Goal: Task Accomplishment & Management: Use online tool/utility

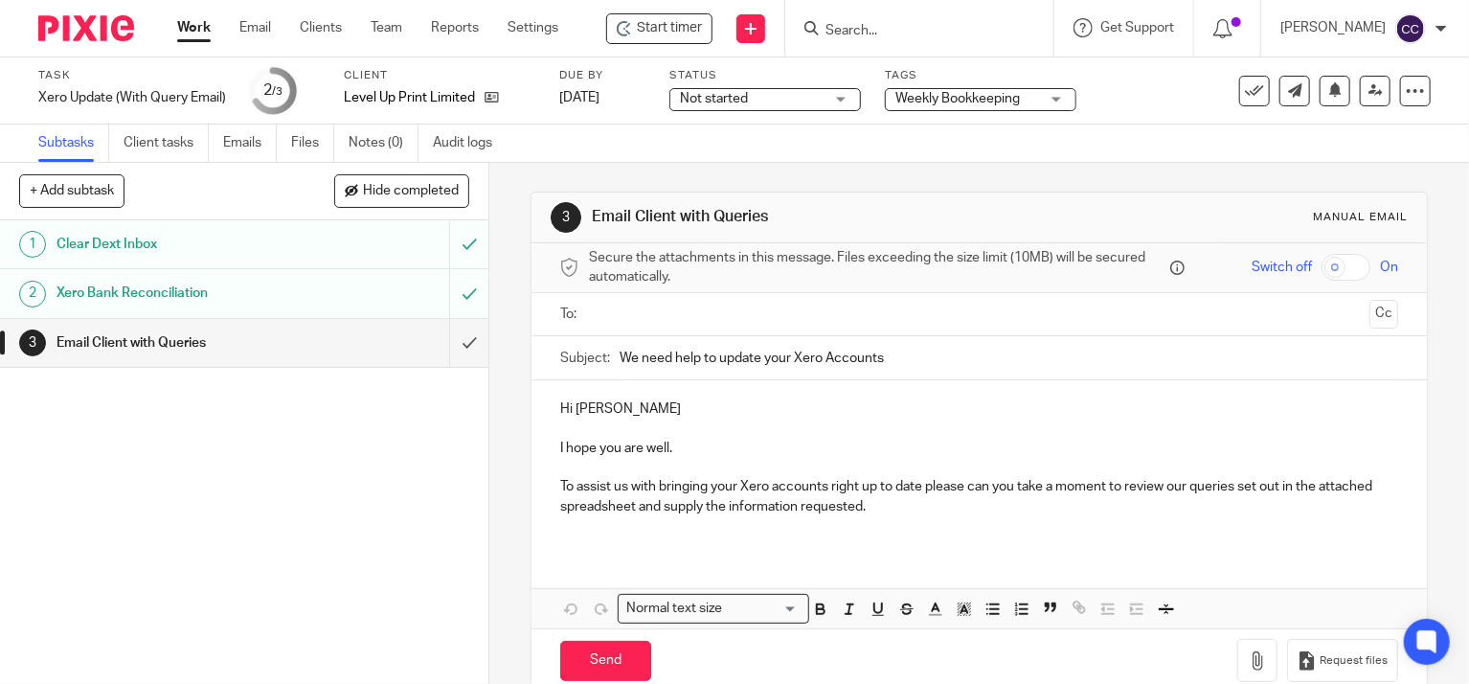
click at [682, 311] on input "text" at bounding box center [979, 315] width 766 height 22
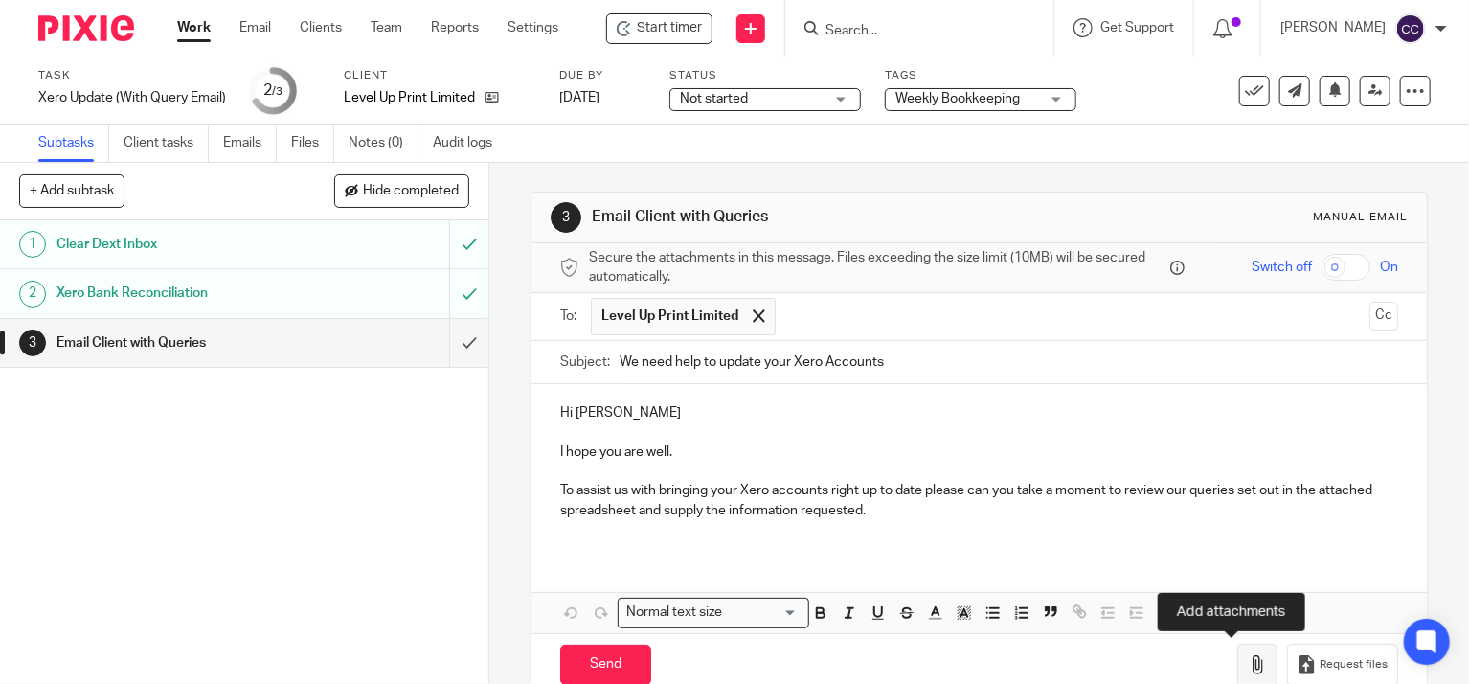
click at [1248, 655] on icon "button" at bounding box center [1257, 664] width 19 height 19
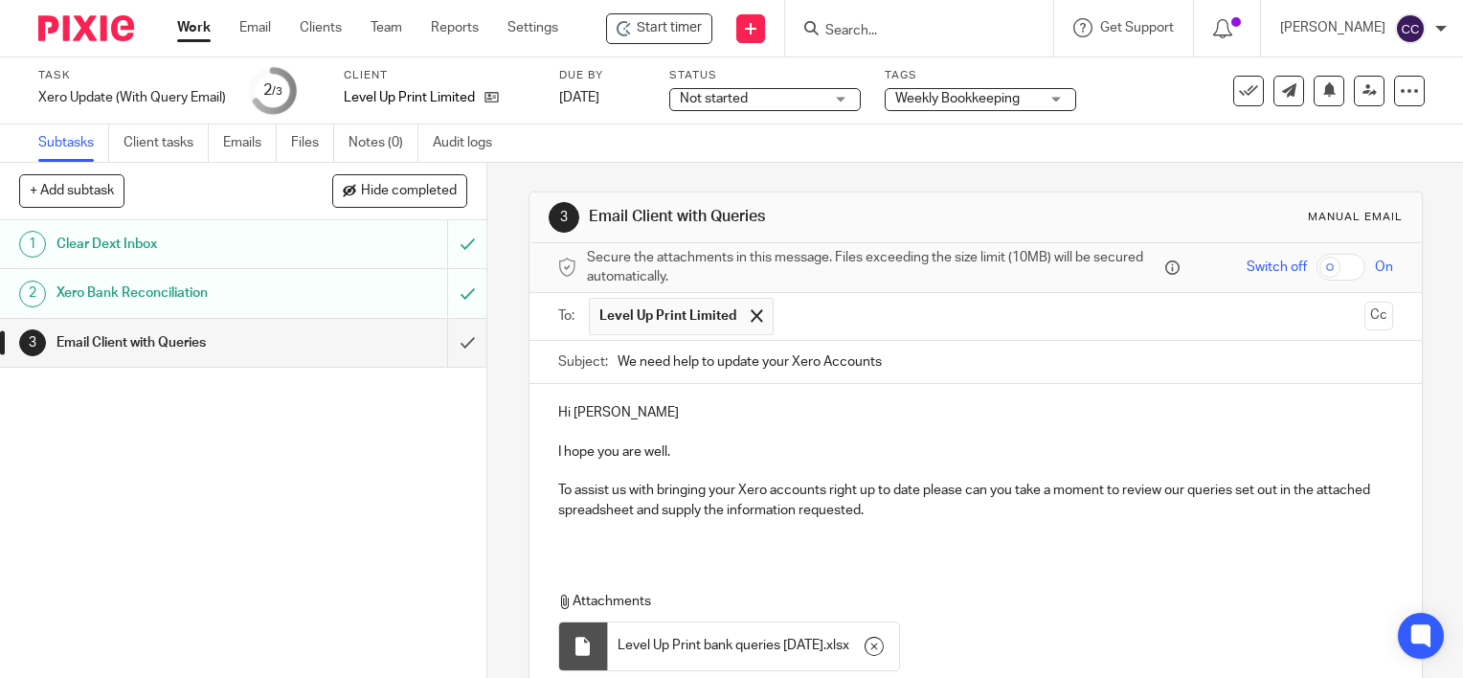
click at [938, 510] on p "To assist us with bringing your Xero accounts right up to date please can you t…" at bounding box center [975, 500] width 835 height 39
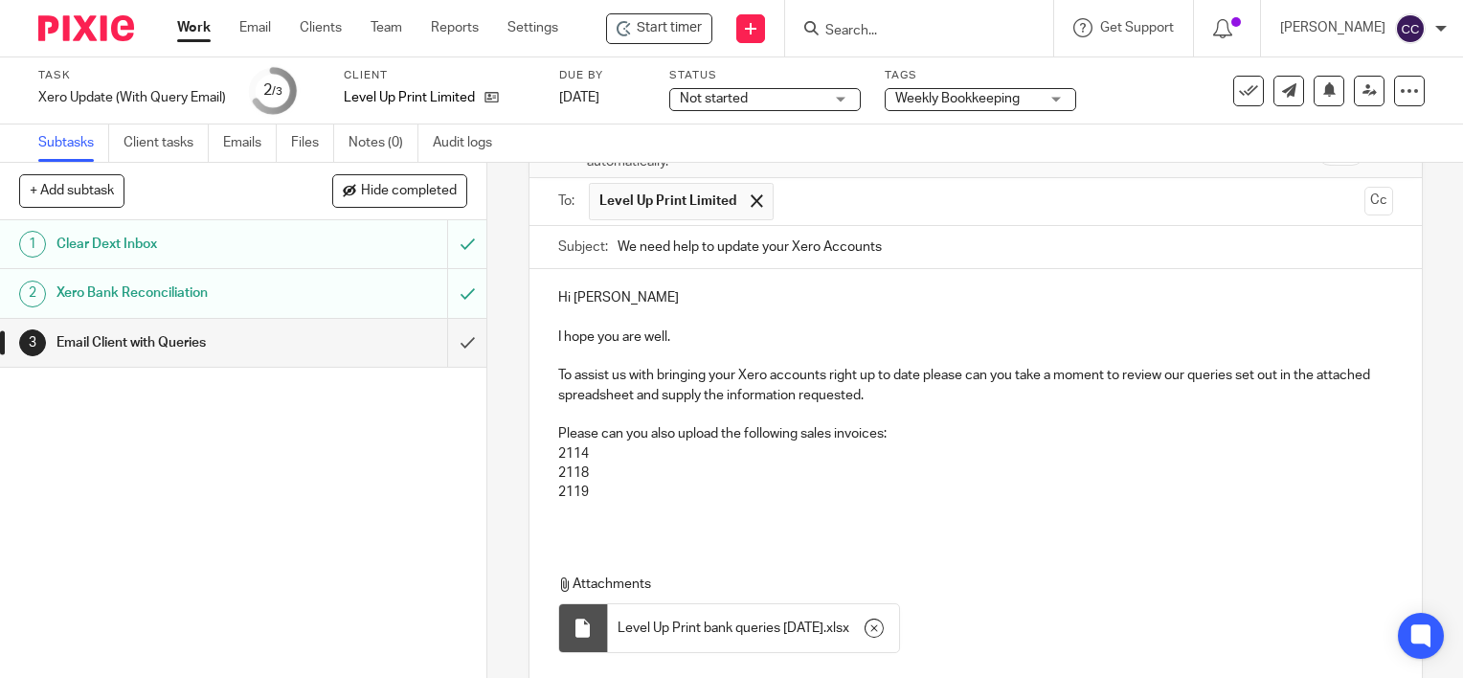
scroll to position [249, 0]
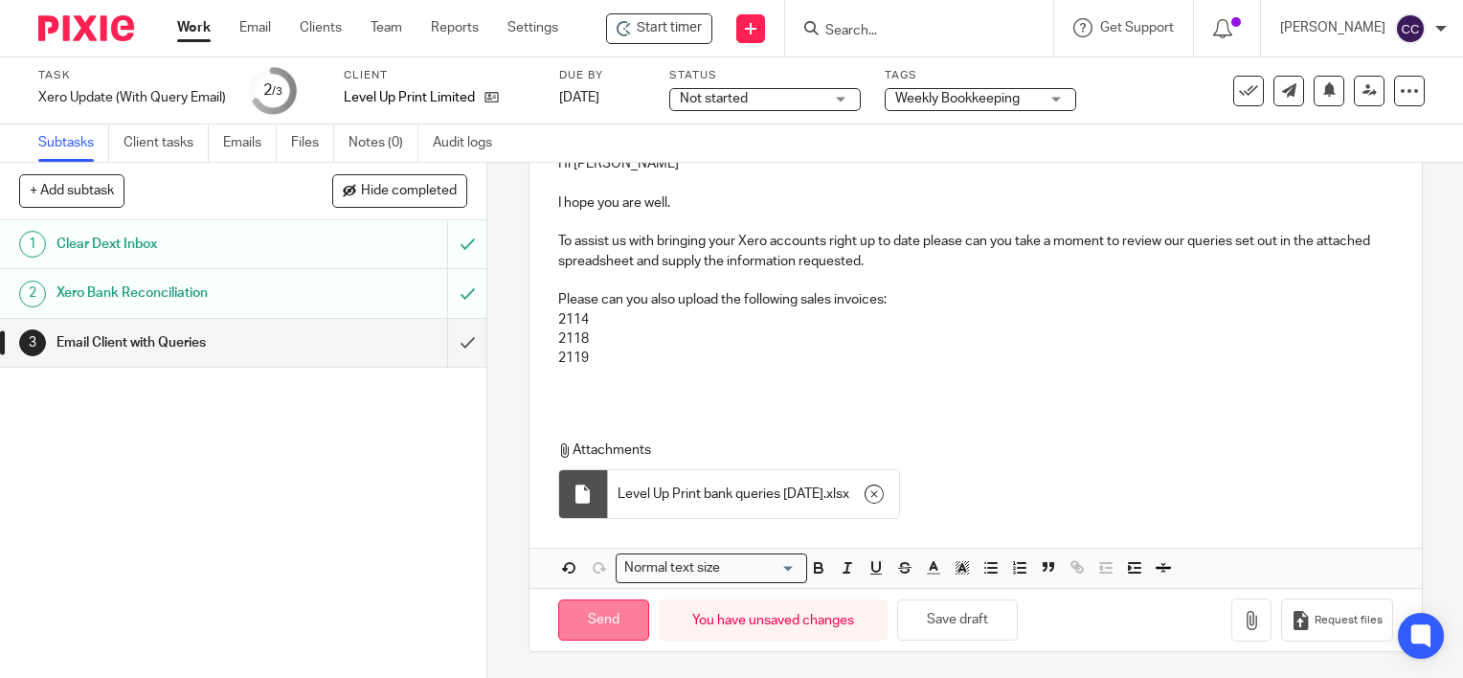
click at [586, 622] on input "Send" at bounding box center [603, 619] width 91 height 41
type input "Sent"
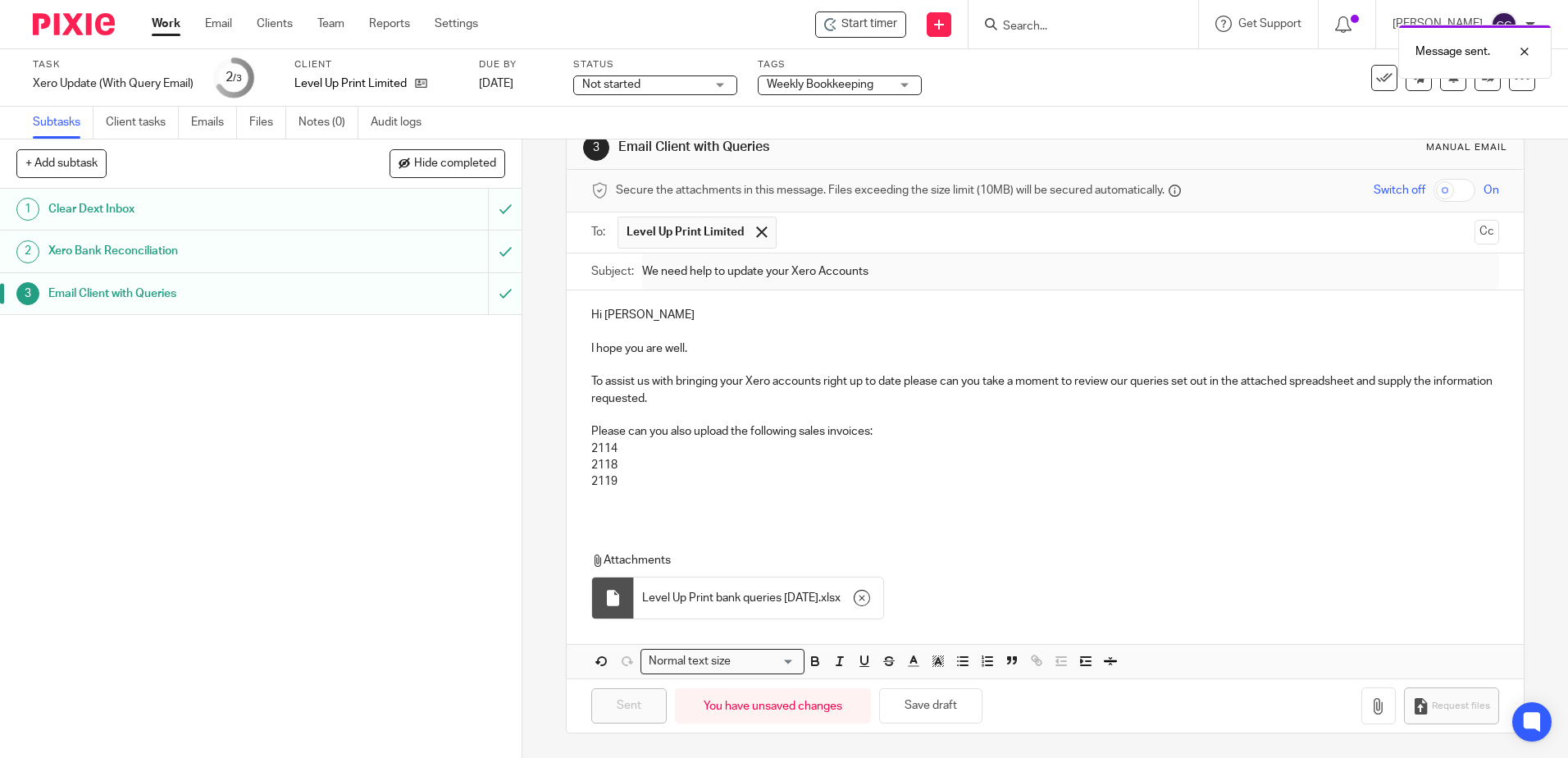
scroll to position [39, 0]
drag, startPoint x: 170, startPoint y: 30, endPoint x: 165, endPoint y: 42, distance: 13.0
click at [170, 30] on link "Work" at bounding box center [166, 23] width 29 height 16
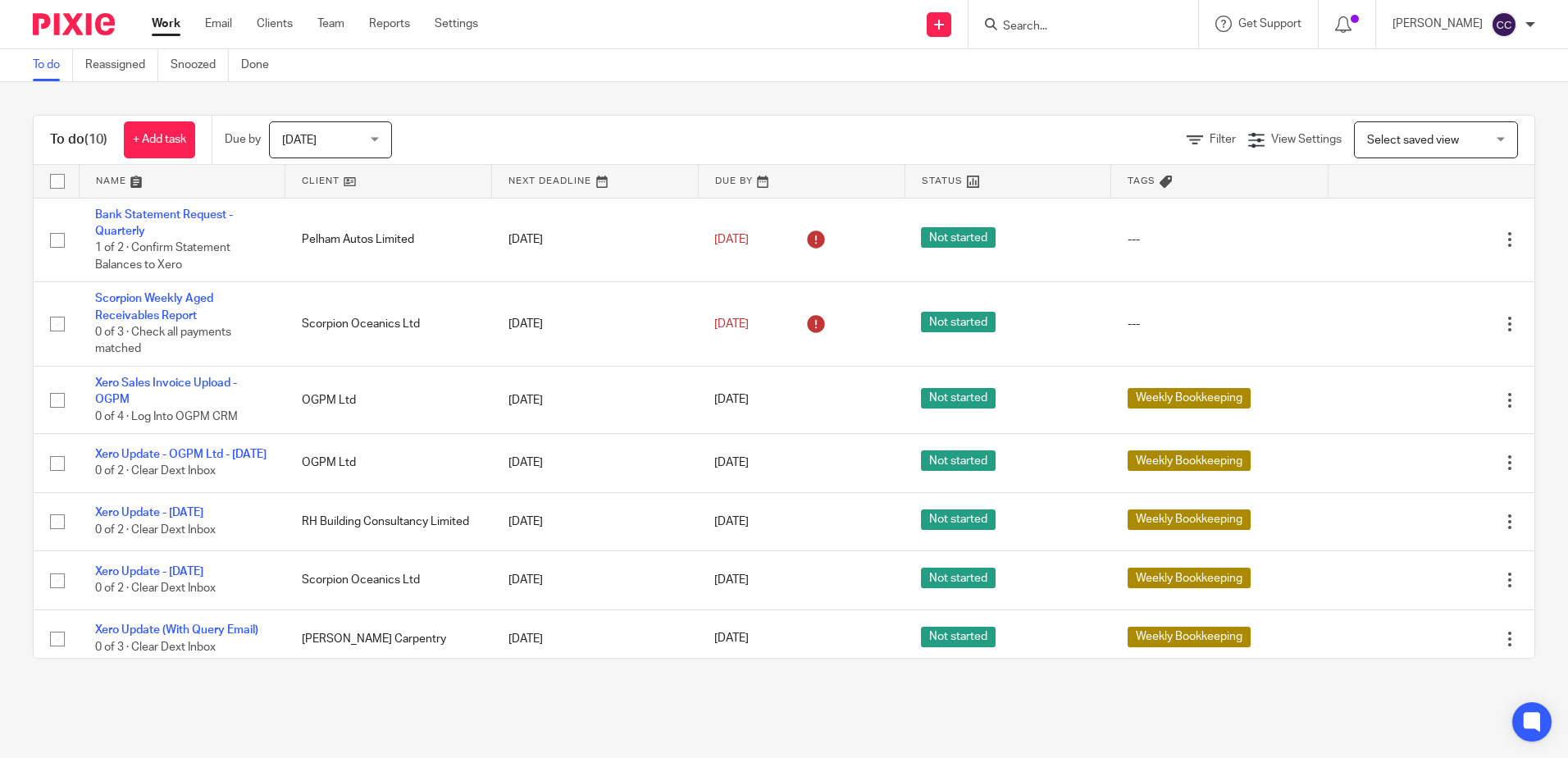
click at [303, 182] on link at bounding box center [388, 181] width 206 height 33
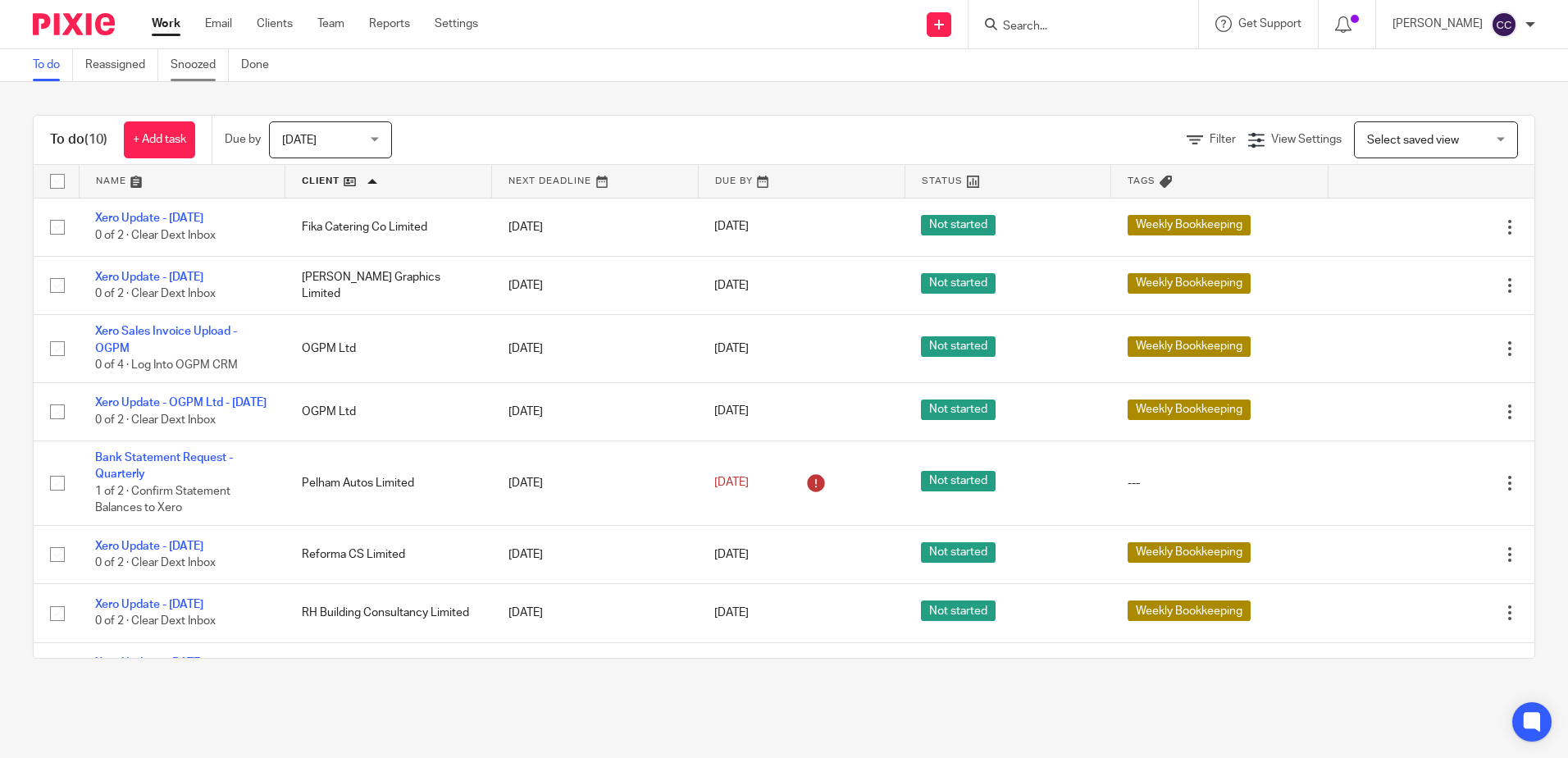
click at [197, 66] on link "Snoozed" at bounding box center [200, 64] width 58 height 32
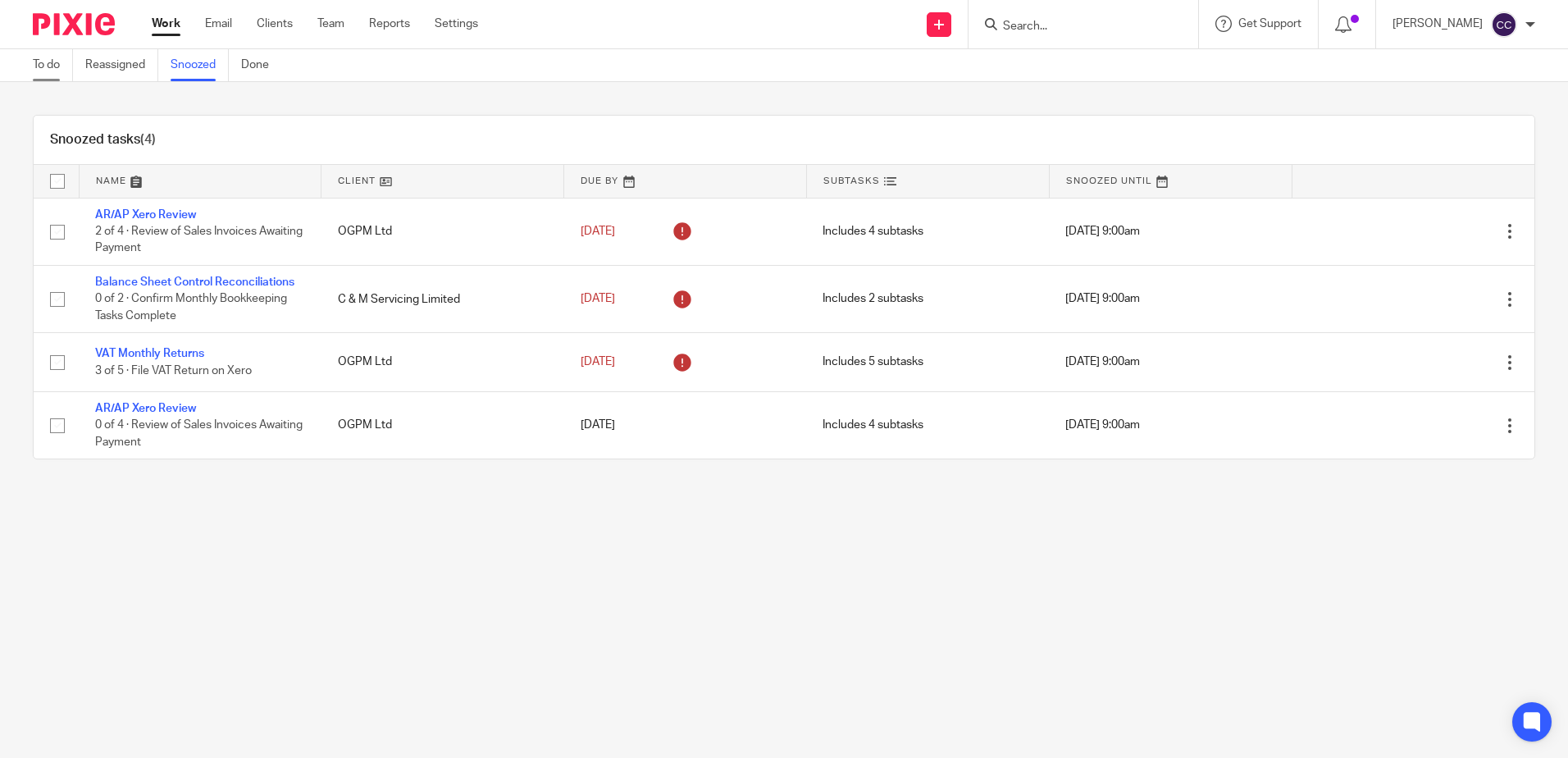
click at [52, 68] on link "To do" at bounding box center [52, 64] width 40 height 32
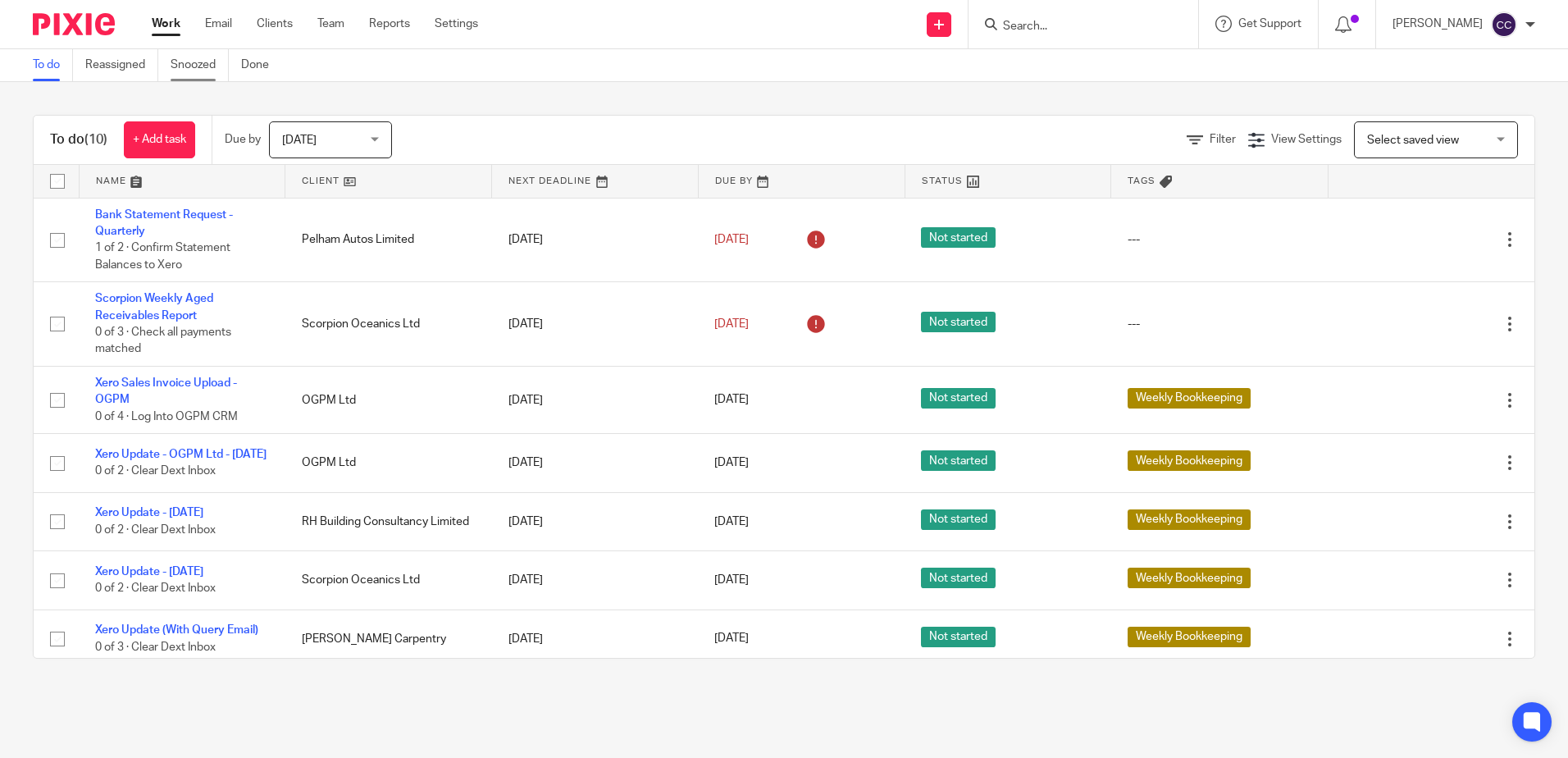
click at [213, 68] on link "Snoozed" at bounding box center [200, 64] width 58 height 32
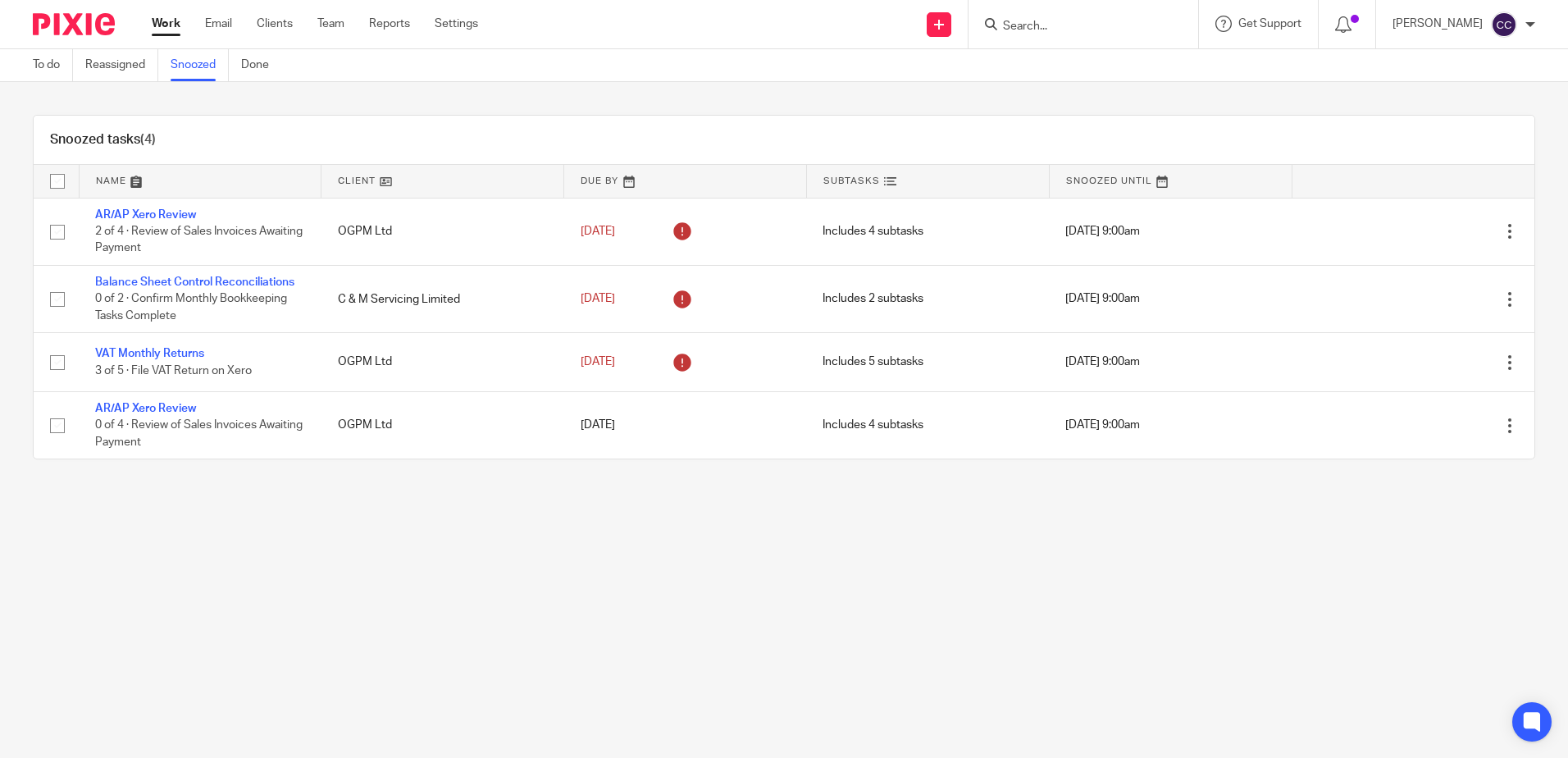
click at [263, 63] on link "Done" at bounding box center [261, 64] width 40 height 32
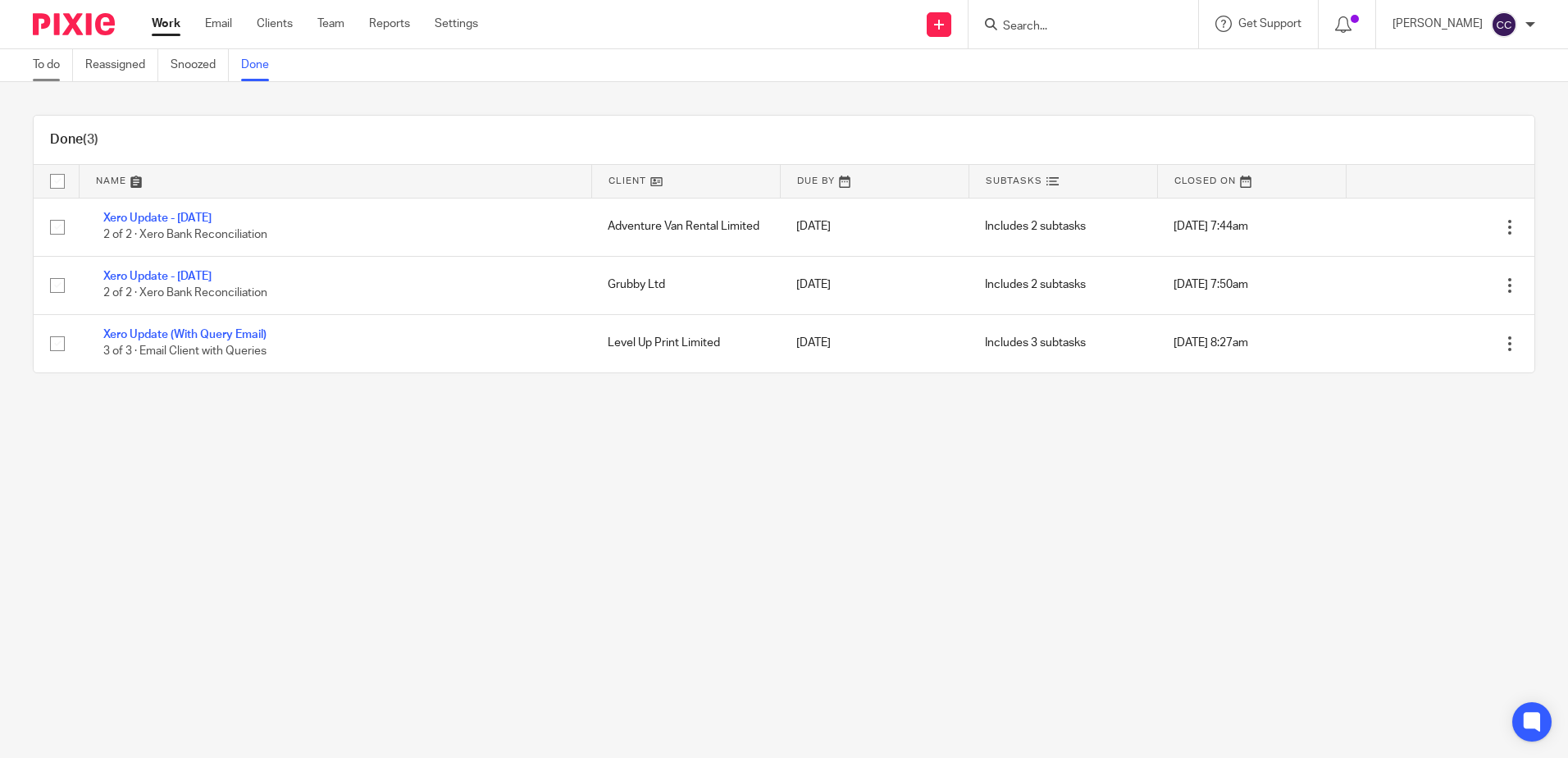
click at [42, 66] on link "To do" at bounding box center [52, 64] width 40 height 32
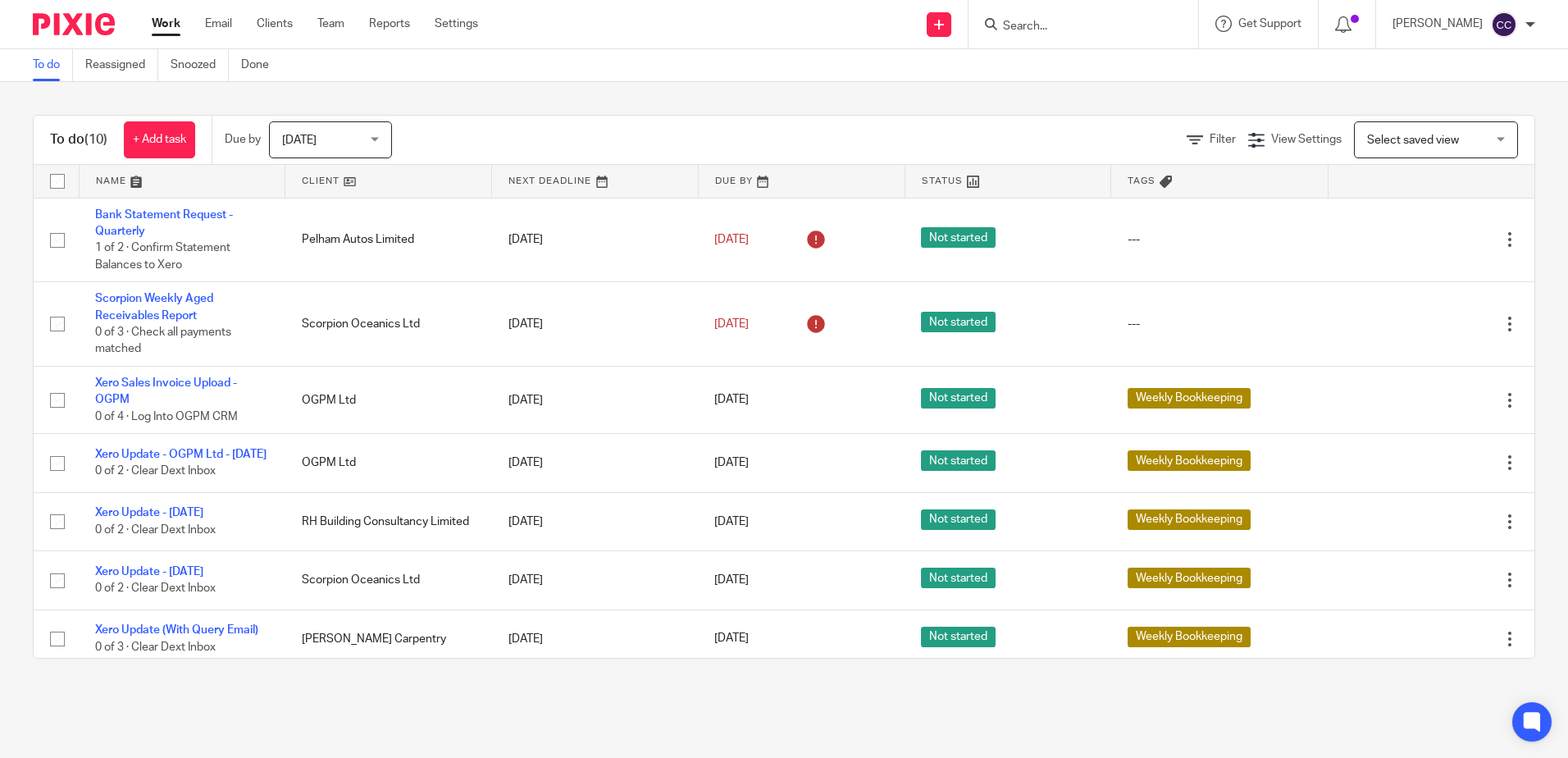
click at [321, 172] on link at bounding box center [388, 181] width 206 height 33
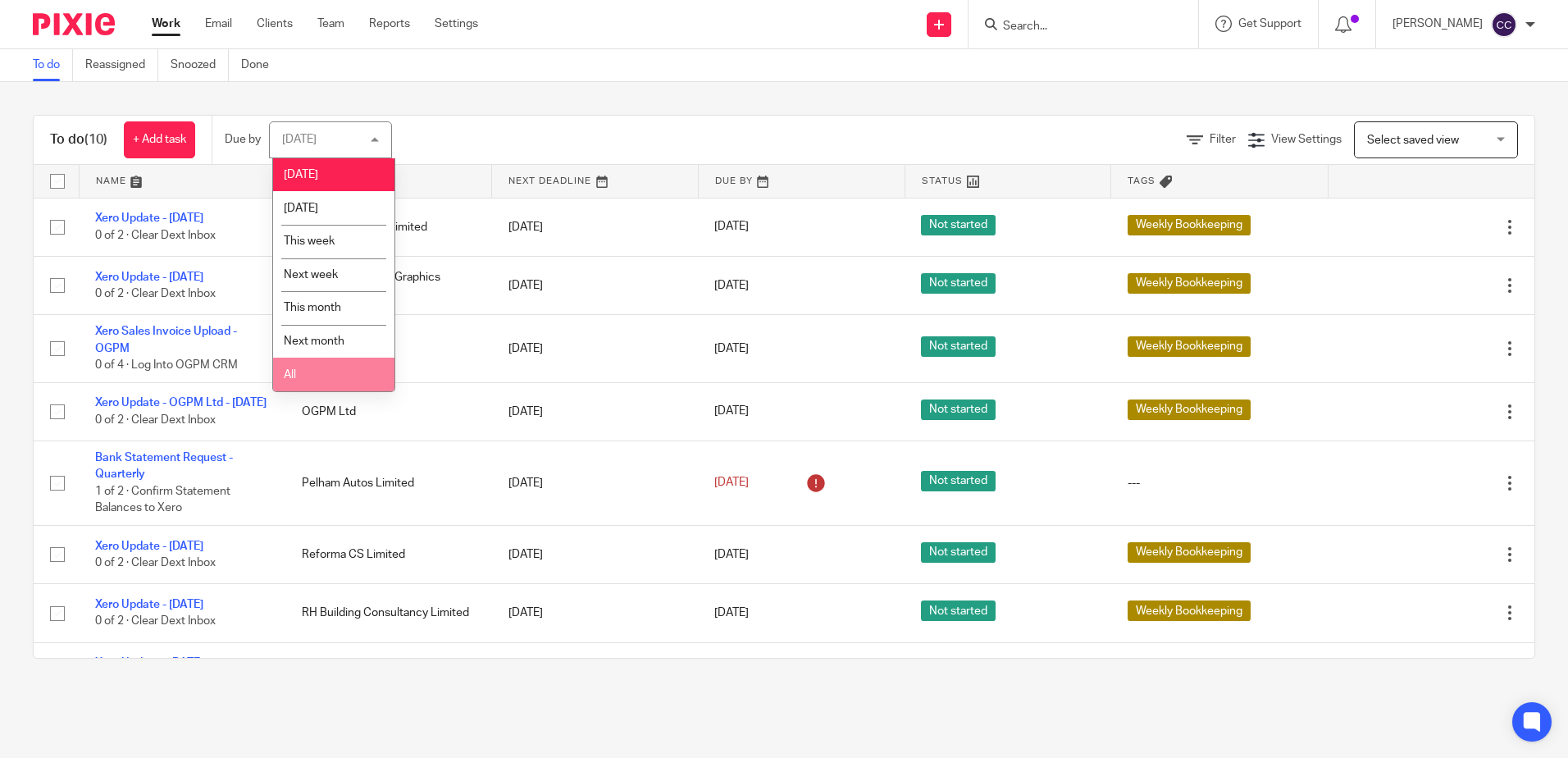
click at [292, 381] on li "All" at bounding box center [334, 374] width 122 height 33
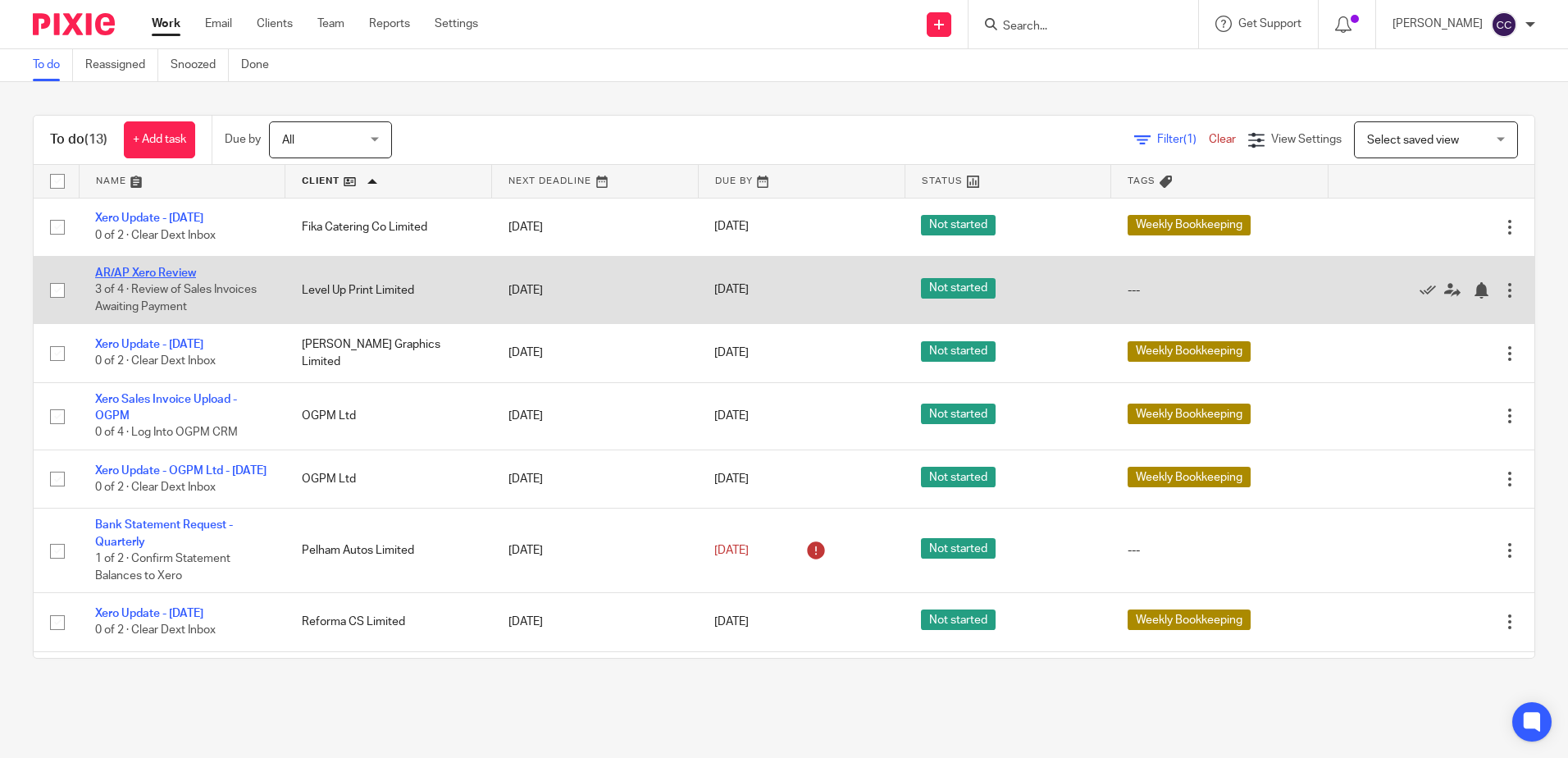
click at [164, 274] on link "AR/AP Xero Review" at bounding box center [146, 272] width 101 height 11
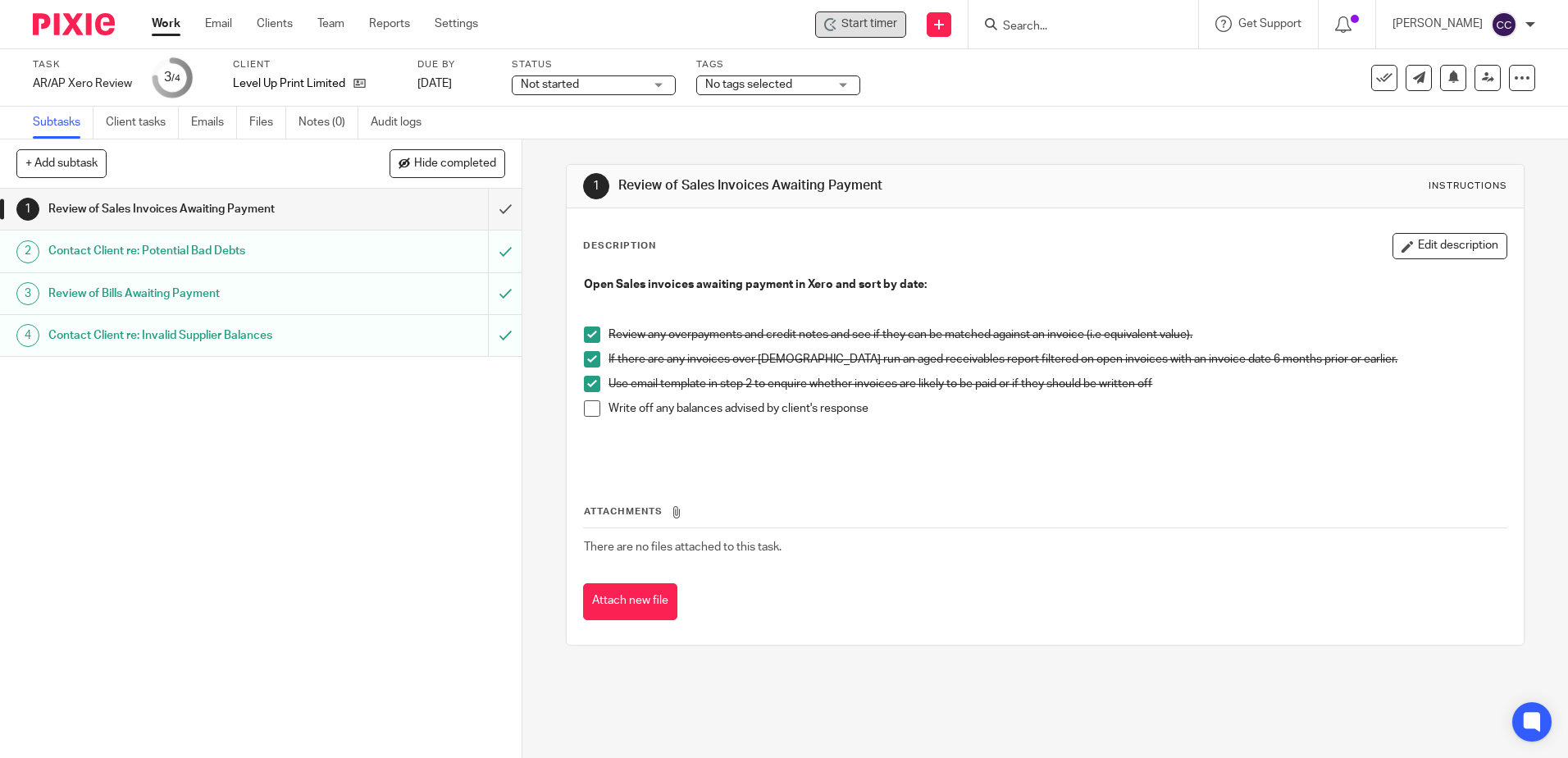
click at [872, 28] on span "Start timer" at bounding box center [869, 24] width 56 height 17
click at [868, 25] on span "Start timer" at bounding box center [869, 24] width 56 height 17
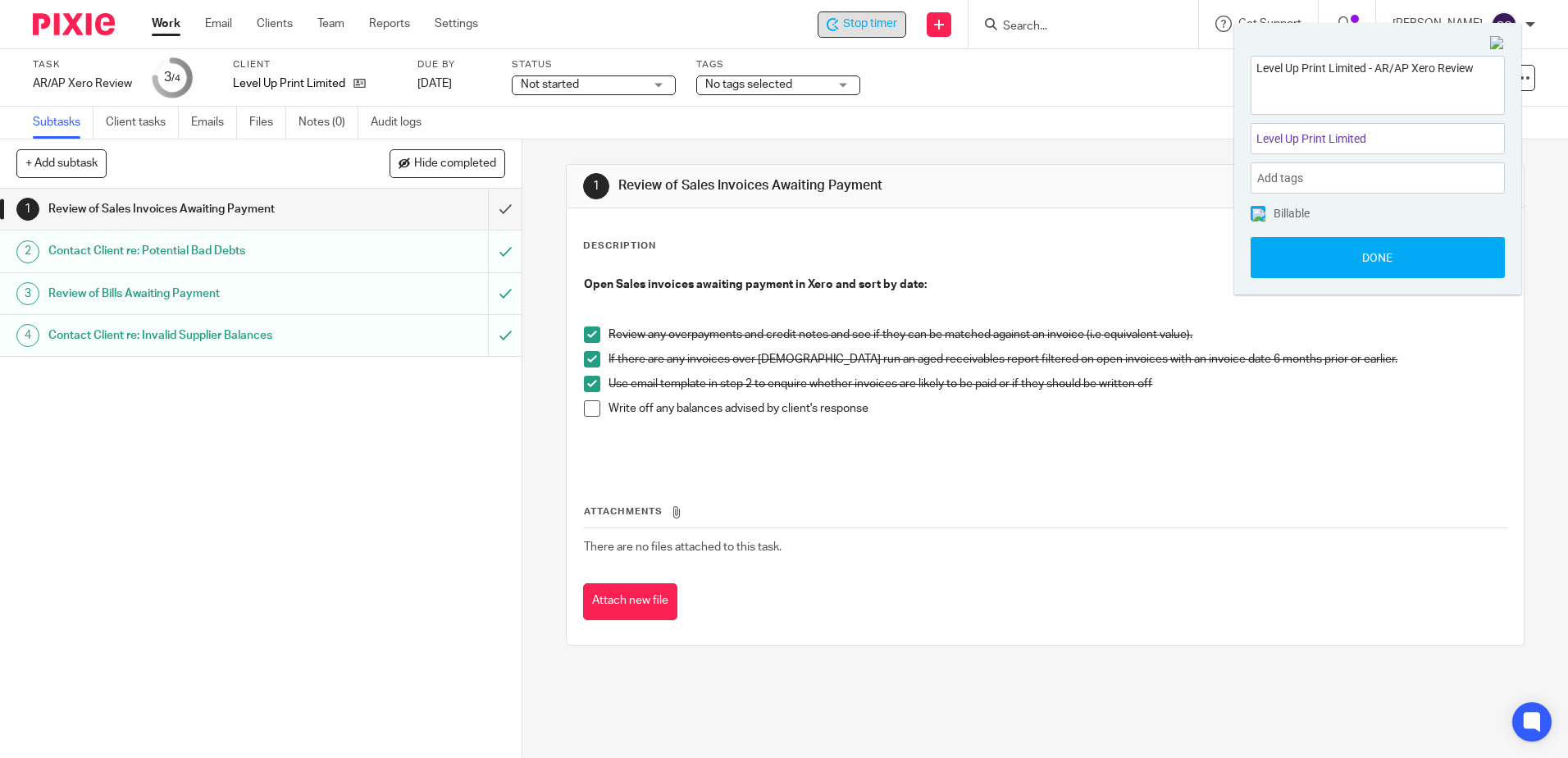
click at [593, 412] on span at bounding box center [592, 408] width 16 height 16
click at [486, 205] on input "submit" at bounding box center [260, 209] width 522 height 41
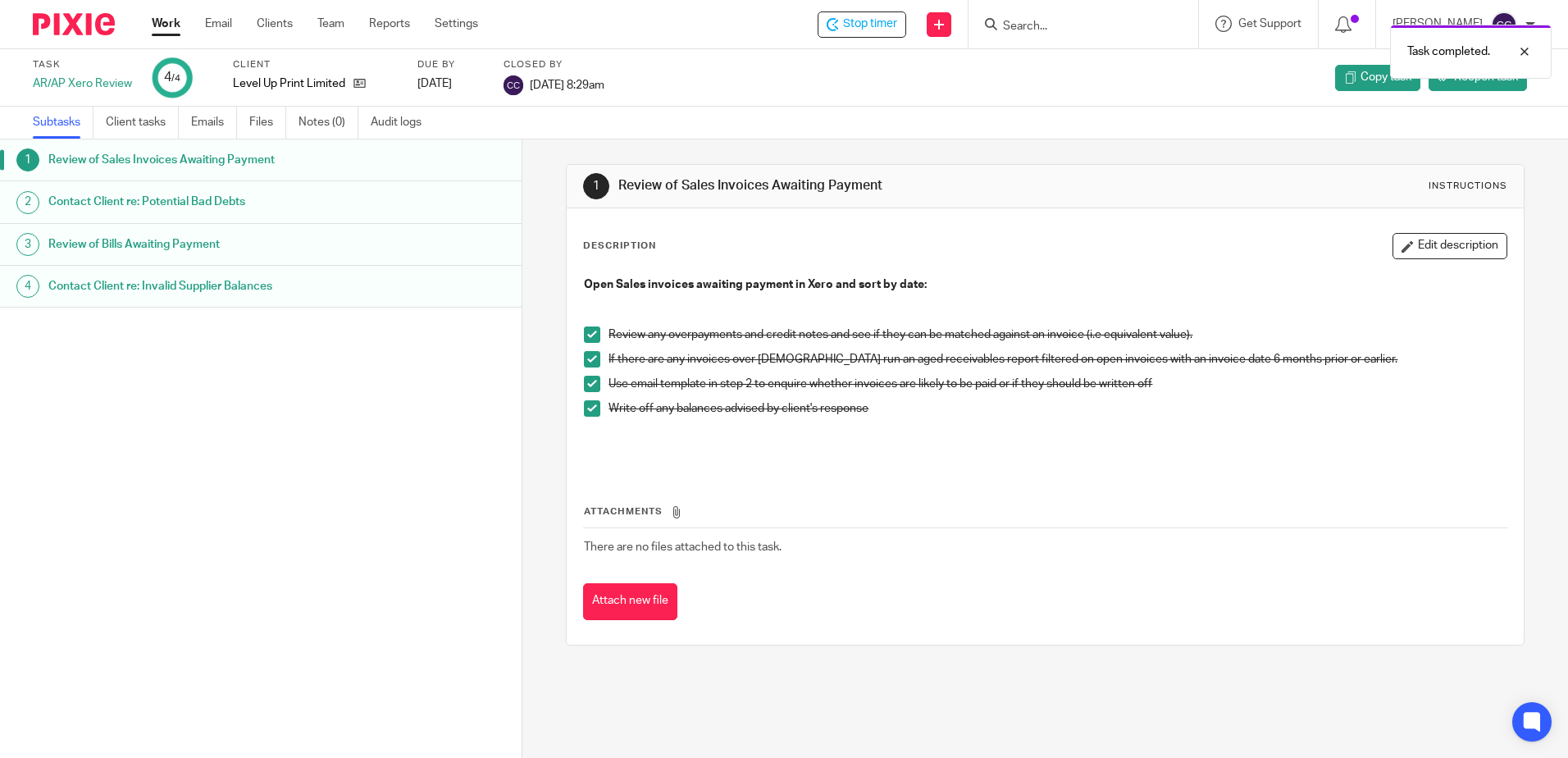
click at [158, 25] on link "Work" at bounding box center [166, 23] width 29 height 16
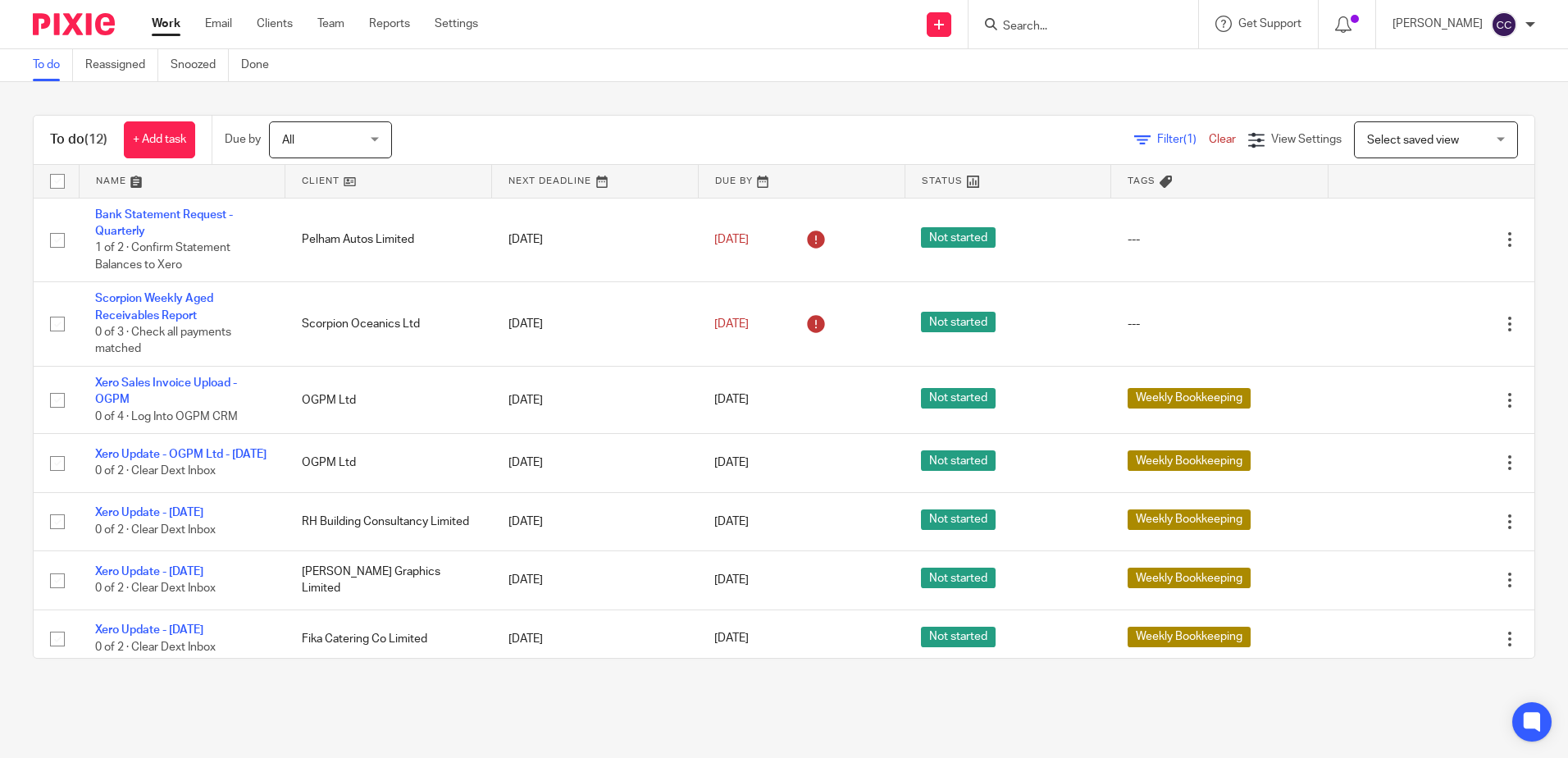
click at [322, 177] on link at bounding box center [388, 181] width 206 height 33
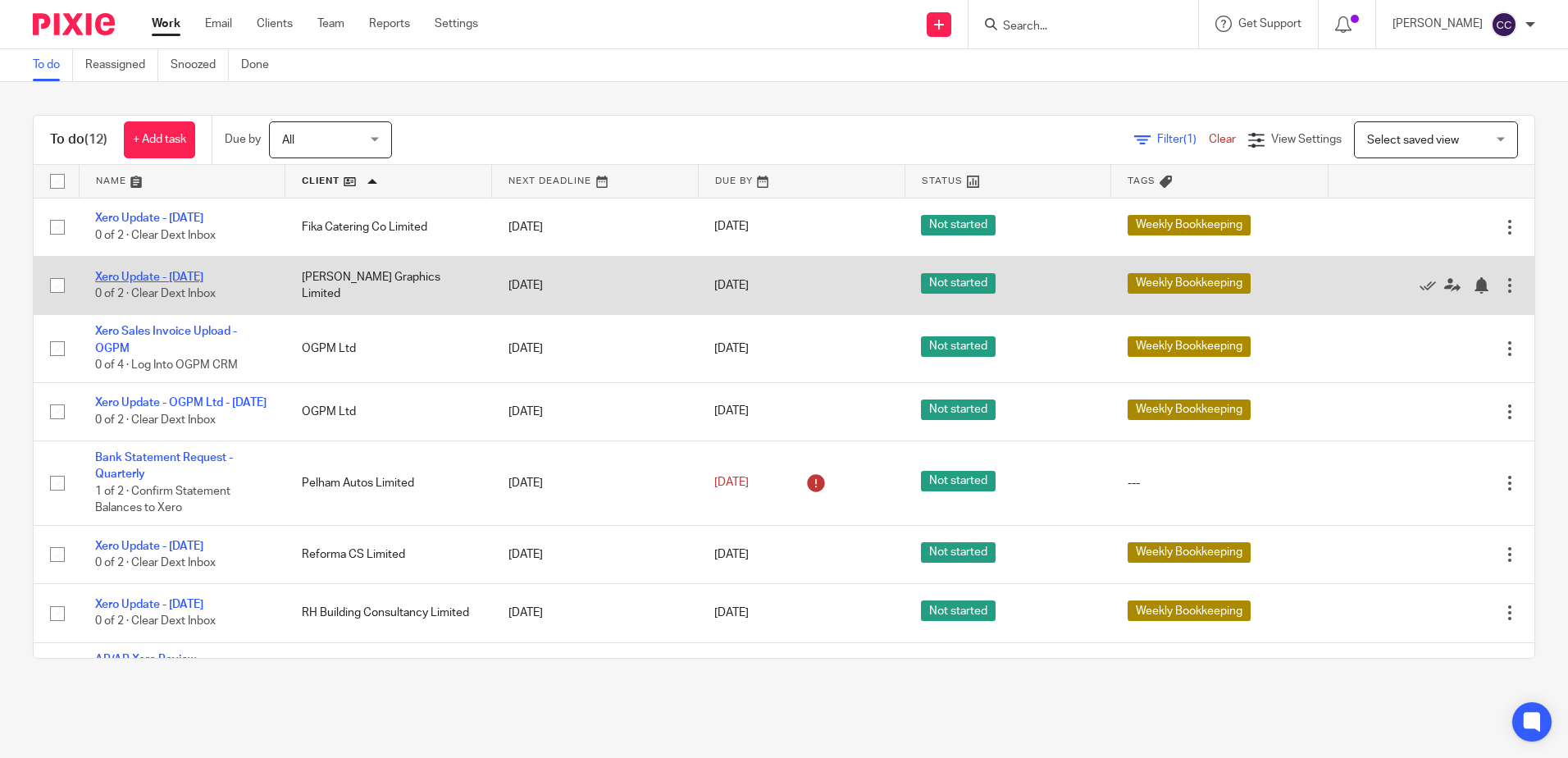
click at [203, 275] on link "Xero Update - [DATE]" at bounding box center [149, 277] width 108 height 11
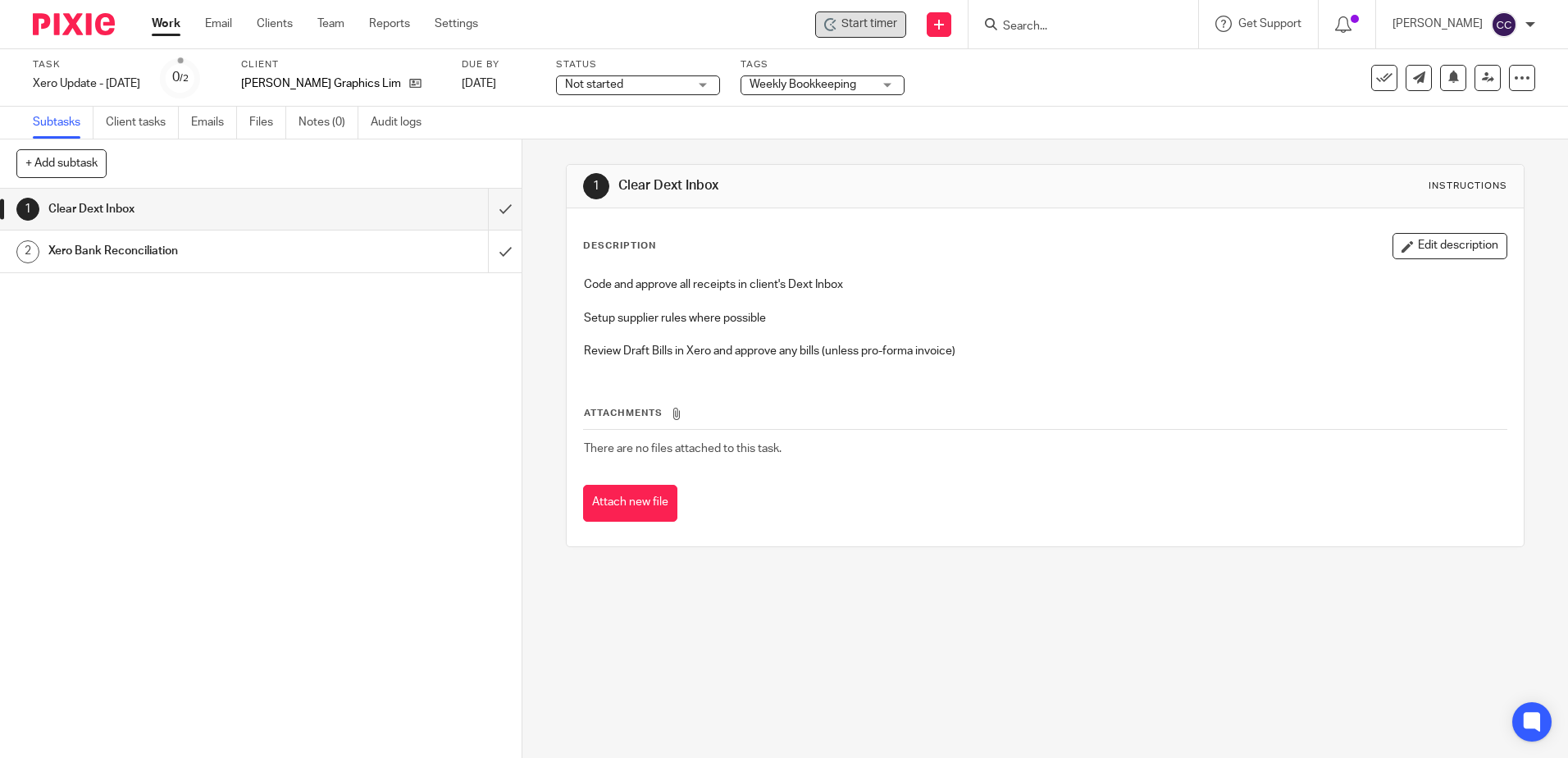
click at [887, 28] on span "Start timer" at bounding box center [869, 24] width 56 height 17
click at [869, 27] on span "Start timer" at bounding box center [869, 24] width 56 height 17
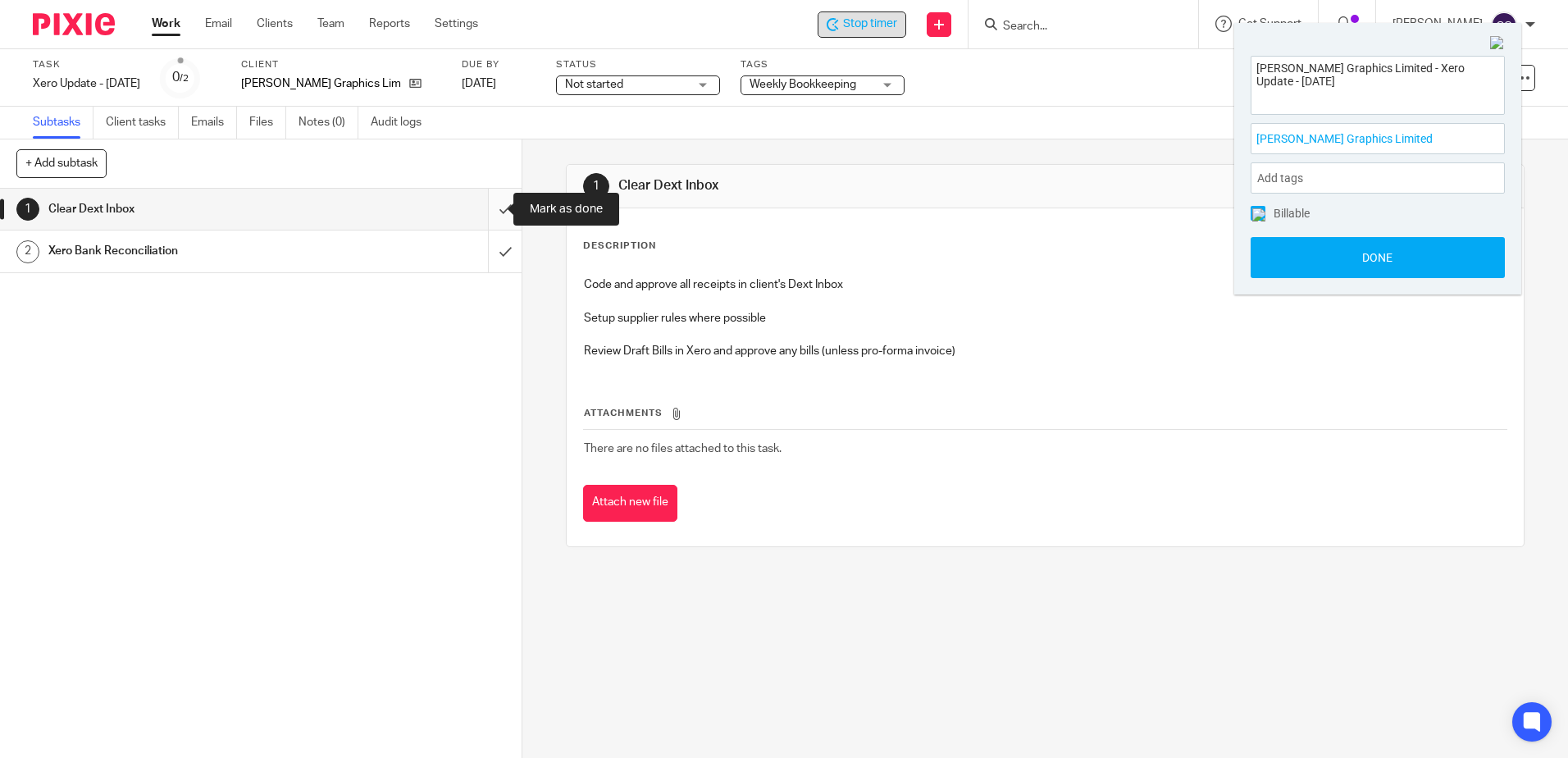
click at [487, 206] on input "submit" at bounding box center [260, 209] width 522 height 41
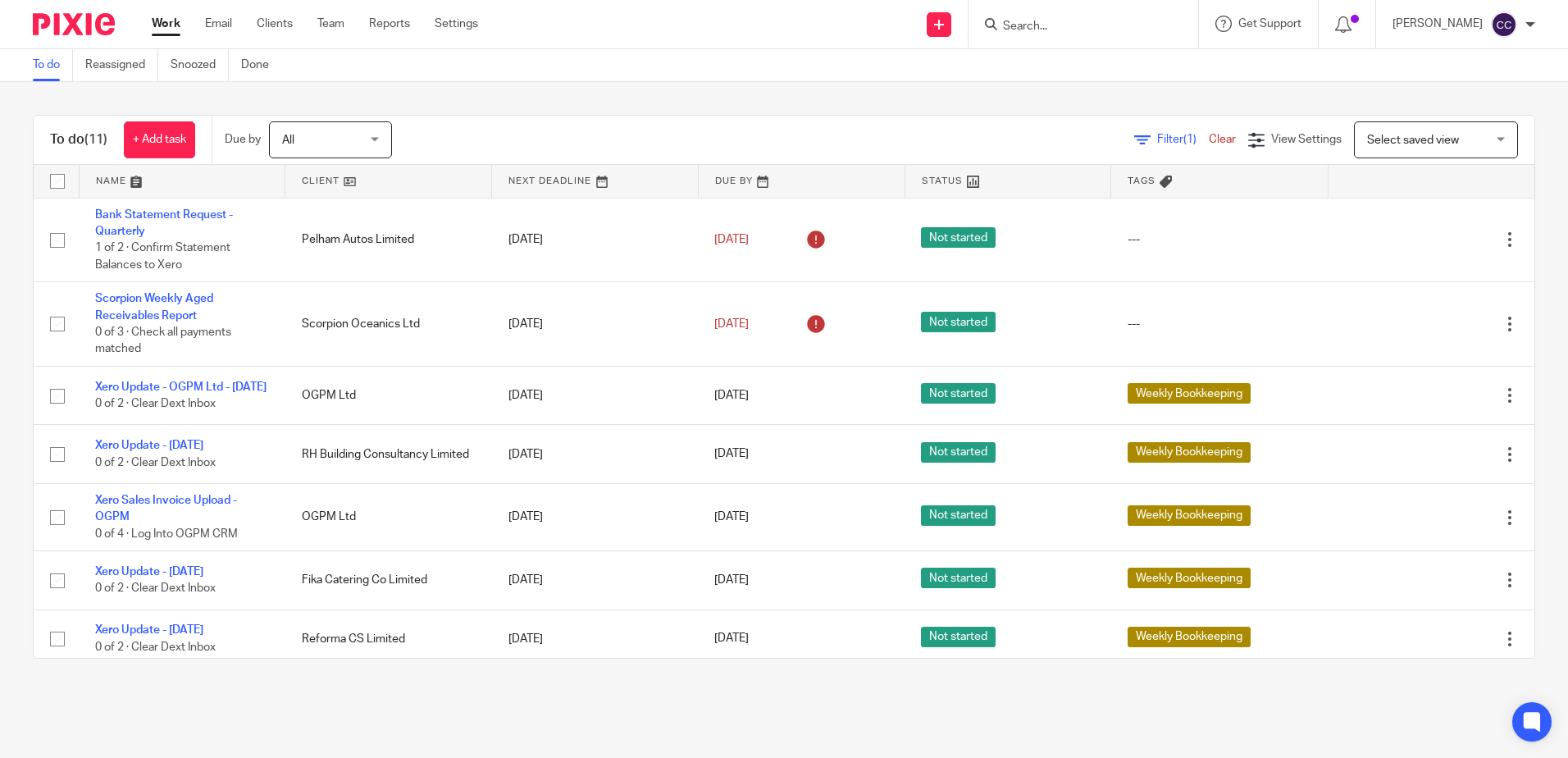
click at [309, 178] on link at bounding box center [388, 181] width 206 height 33
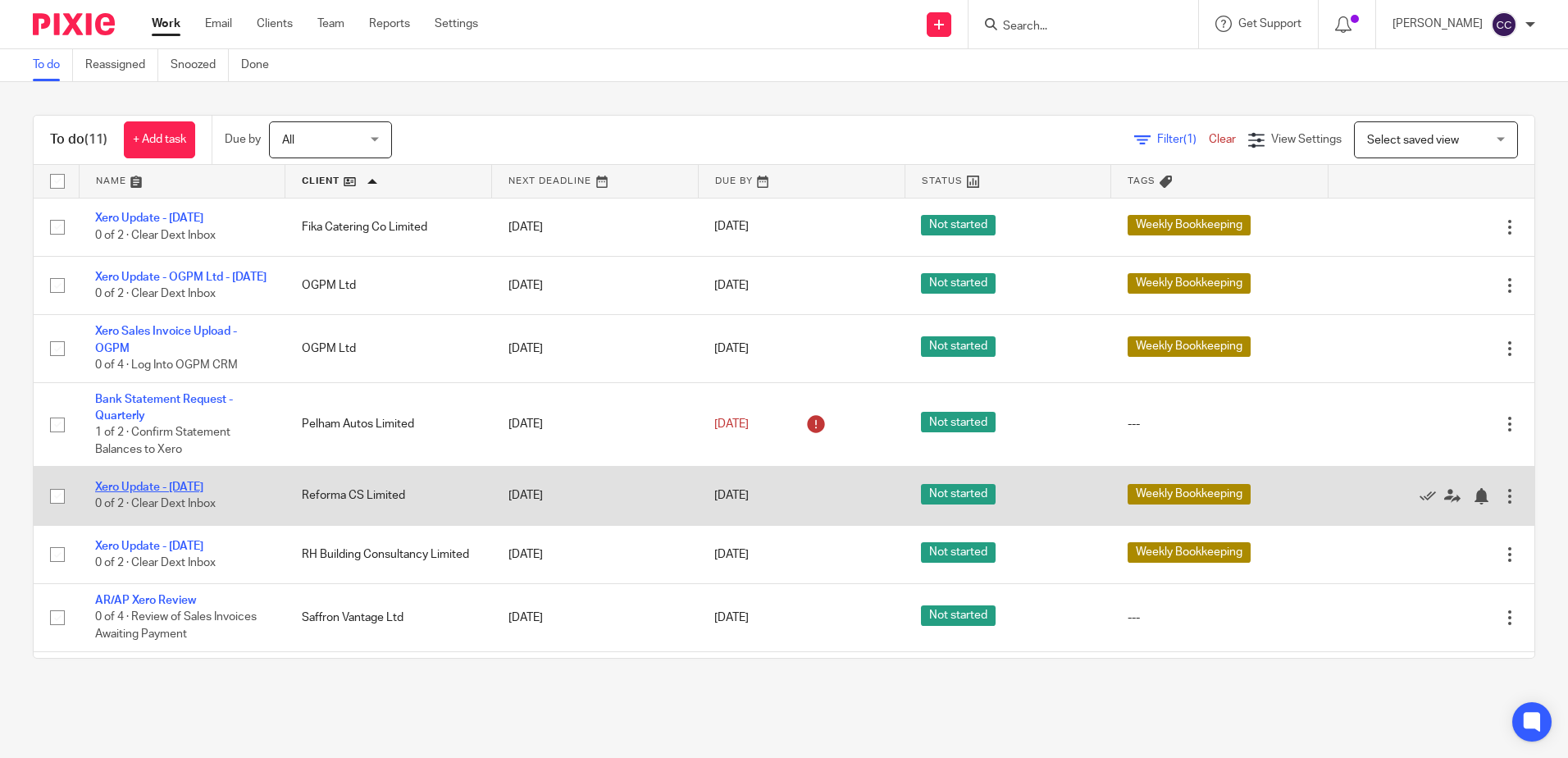
click at [183, 493] on link "Xero Update - [DATE]" at bounding box center [149, 486] width 108 height 11
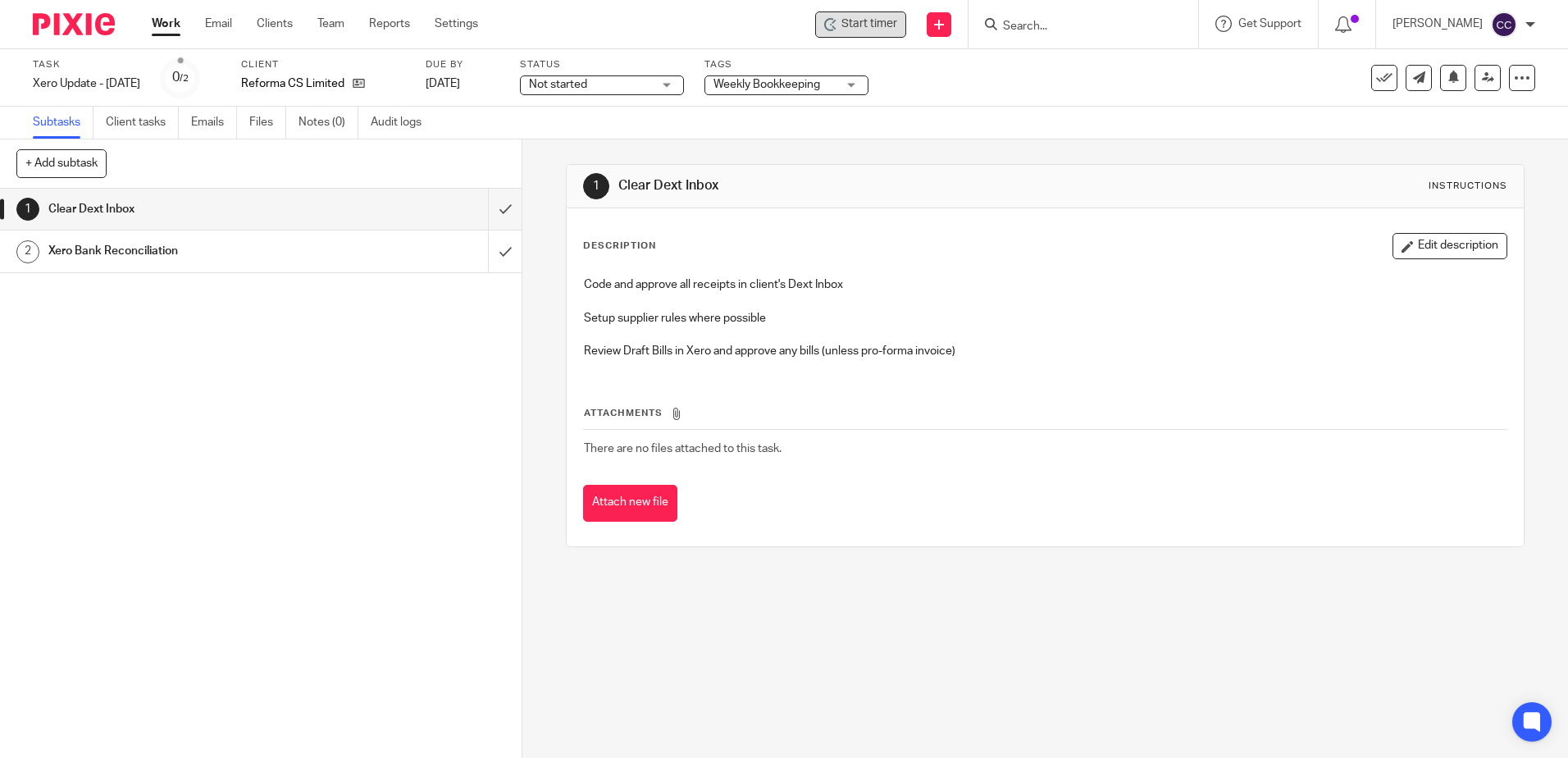
click at [897, 30] on span "Start timer" at bounding box center [869, 24] width 56 height 17
click at [879, 25] on span "Start timer" at bounding box center [869, 24] width 56 height 17
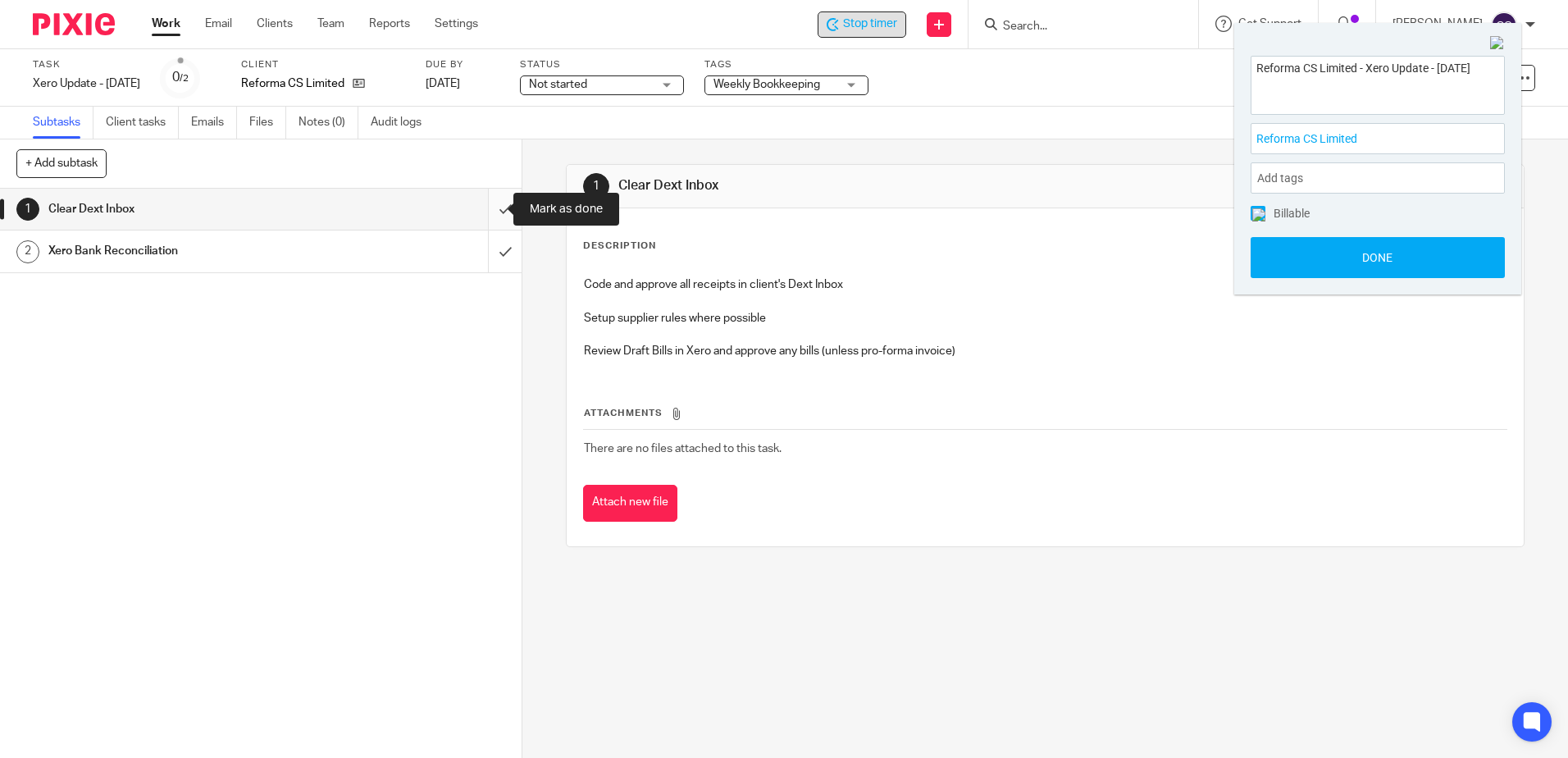
click at [484, 214] on input "submit" at bounding box center [260, 209] width 522 height 41
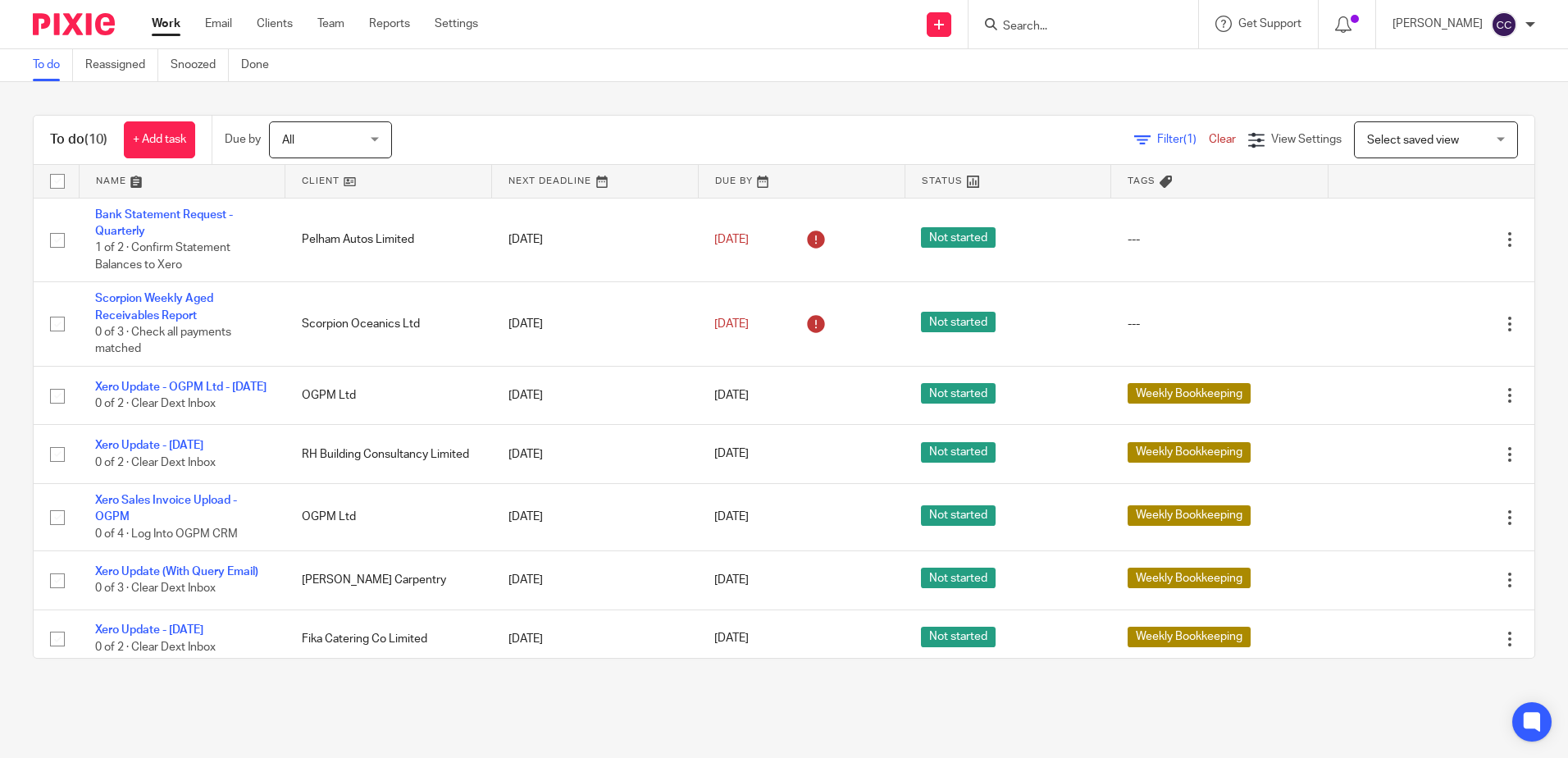
click at [325, 182] on link at bounding box center [388, 181] width 206 height 33
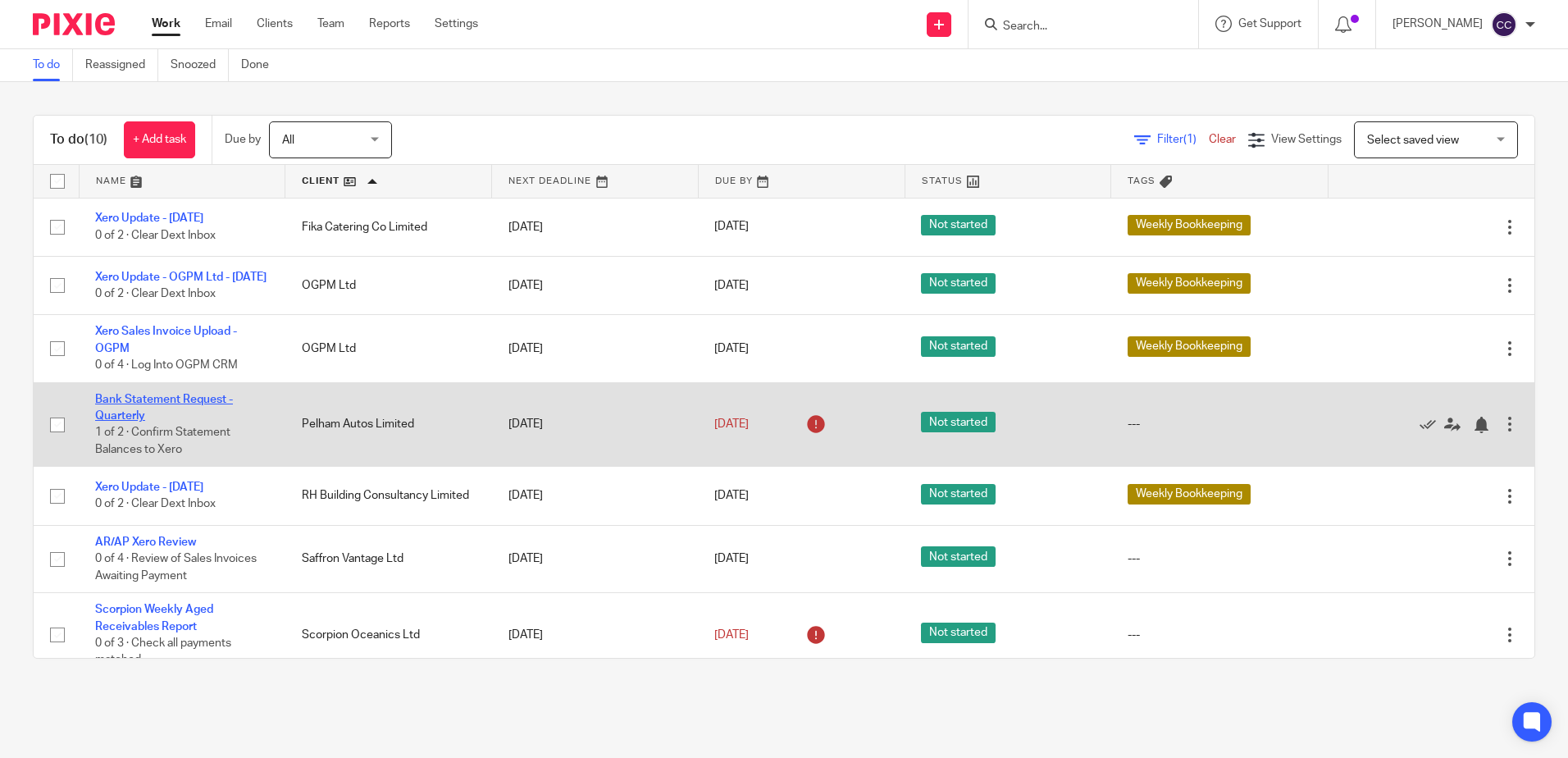
click at [154, 403] on link "Bank Statement Request - Quarterly" at bounding box center [164, 408] width 138 height 28
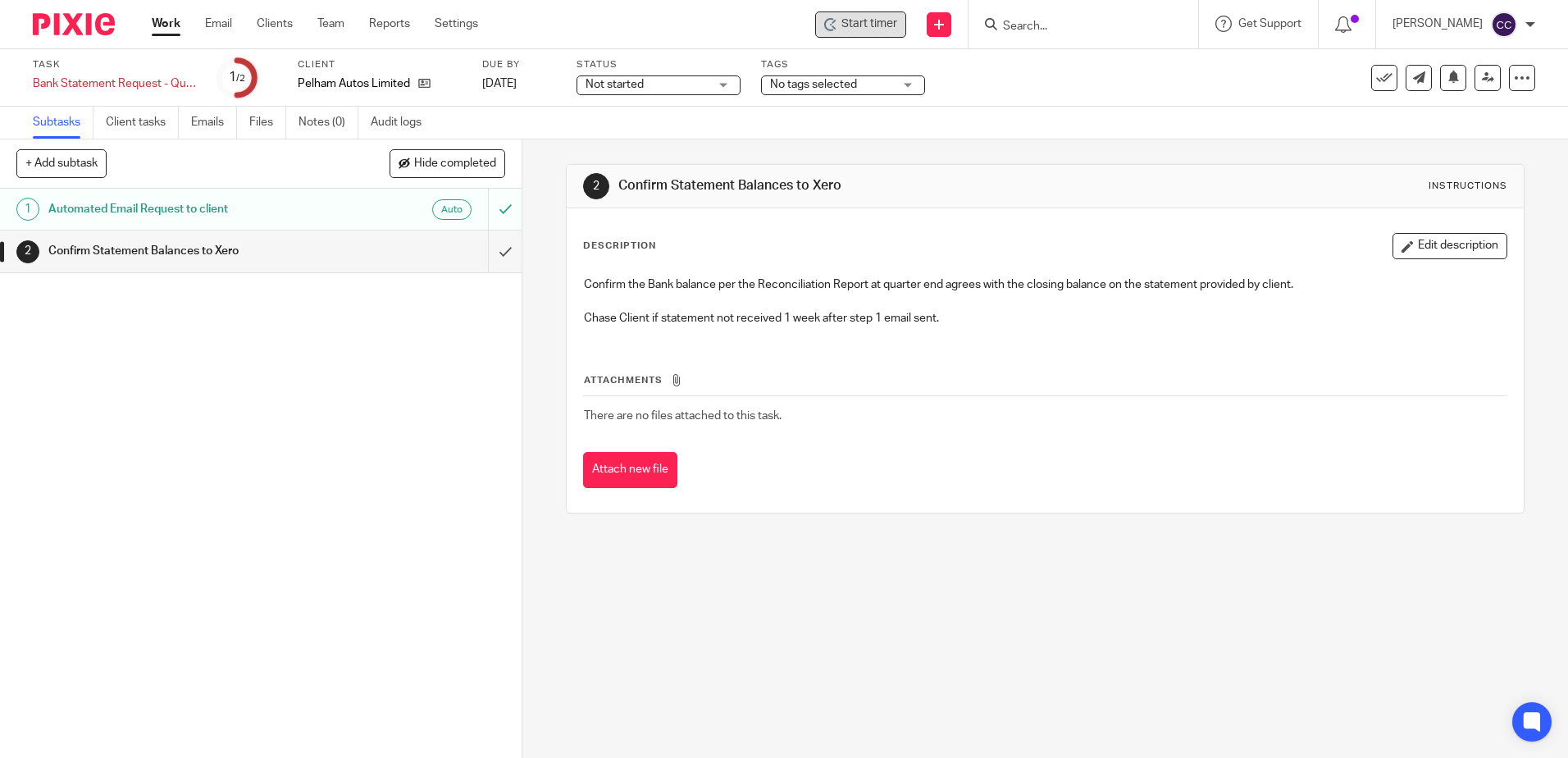
click at [889, 33] on div "Start timer" at bounding box center [861, 24] width 91 height 27
click at [877, 22] on span "Start timer" at bounding box center [869, 24] width 56 height 17
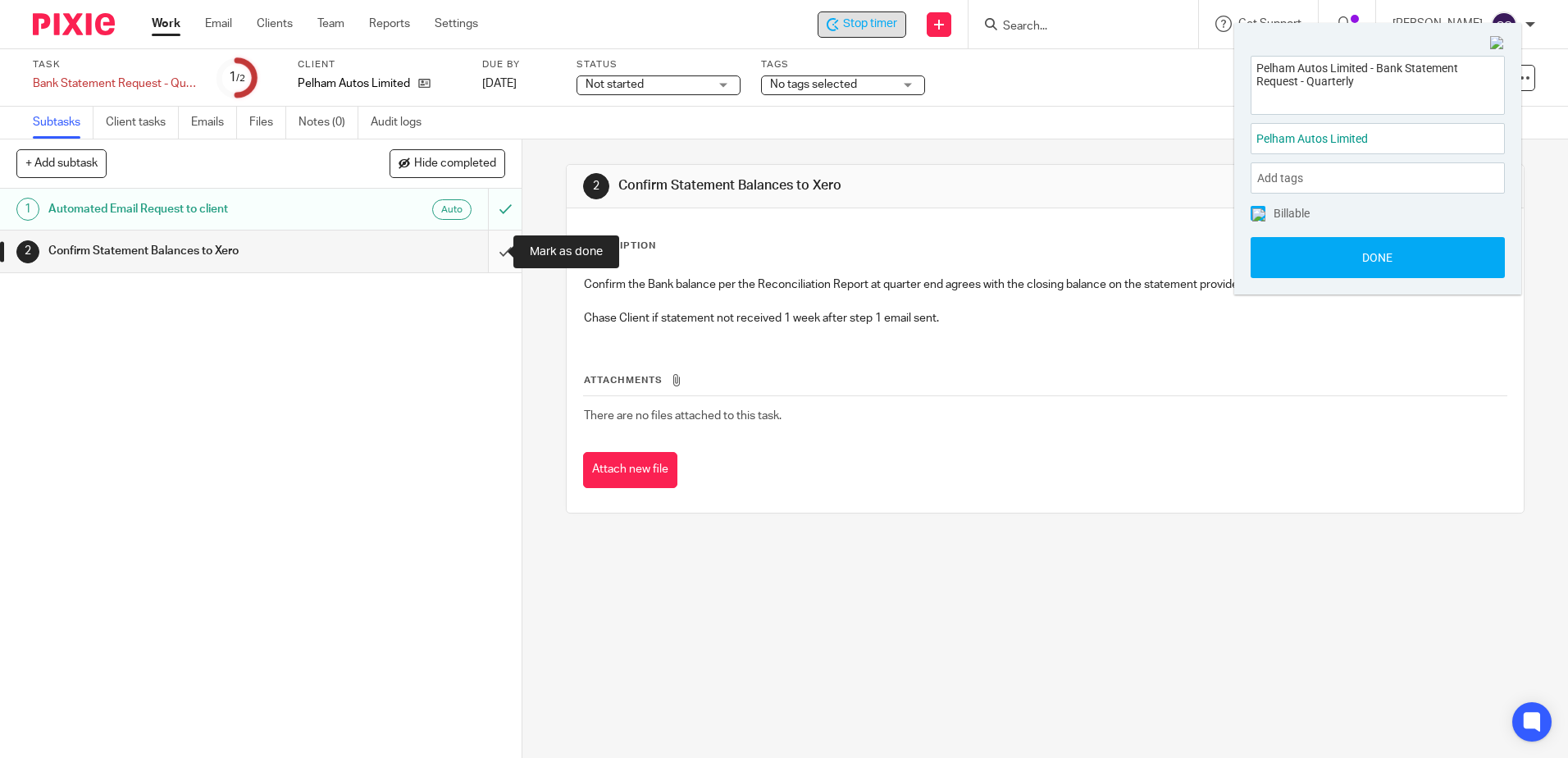
click at [486, 253] on input "submit" at bounding box center [260, 251] width 522 height 41
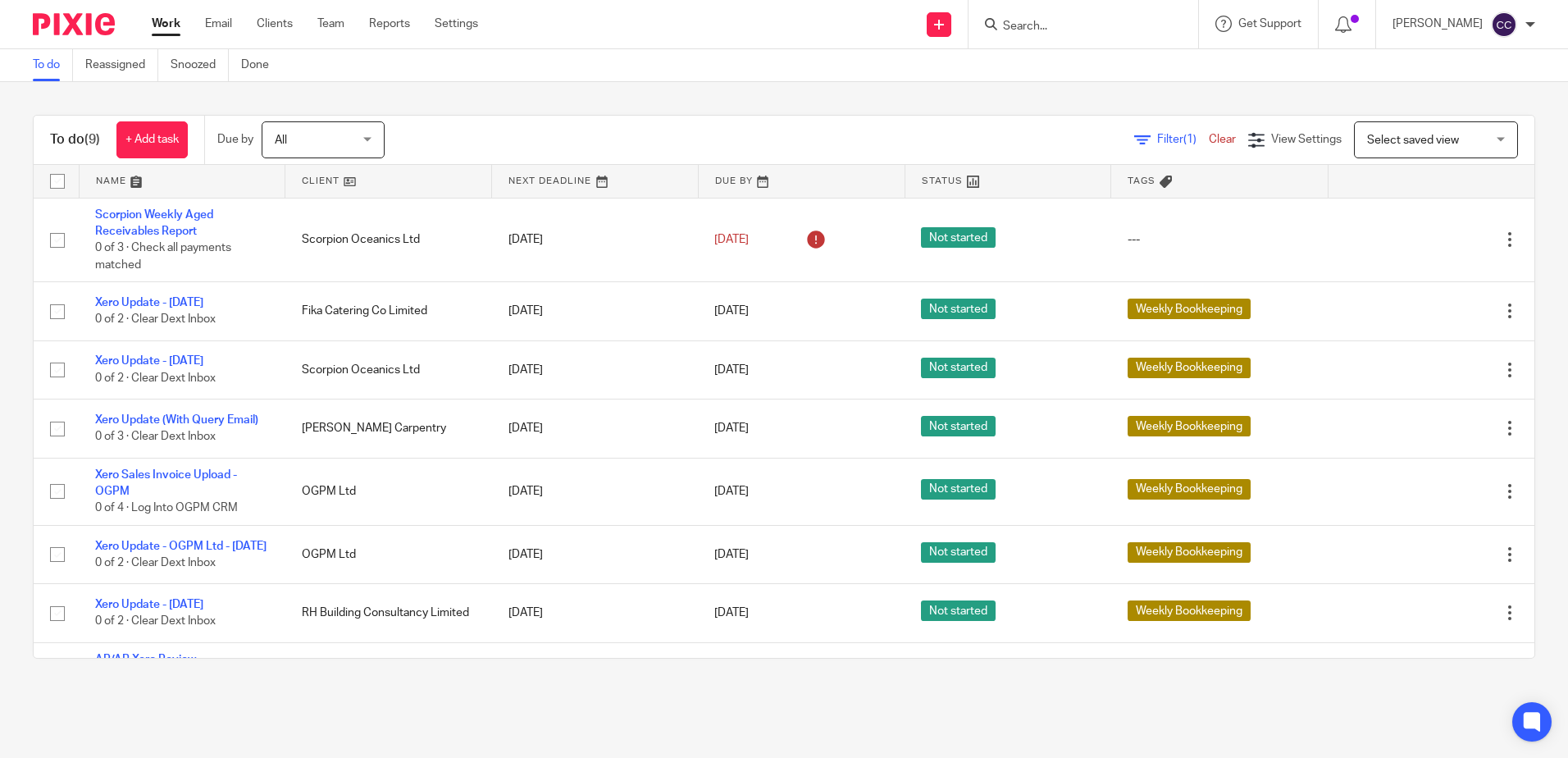
click at [301, 178] on link at bounding box center [388, 181] width 206 height 33
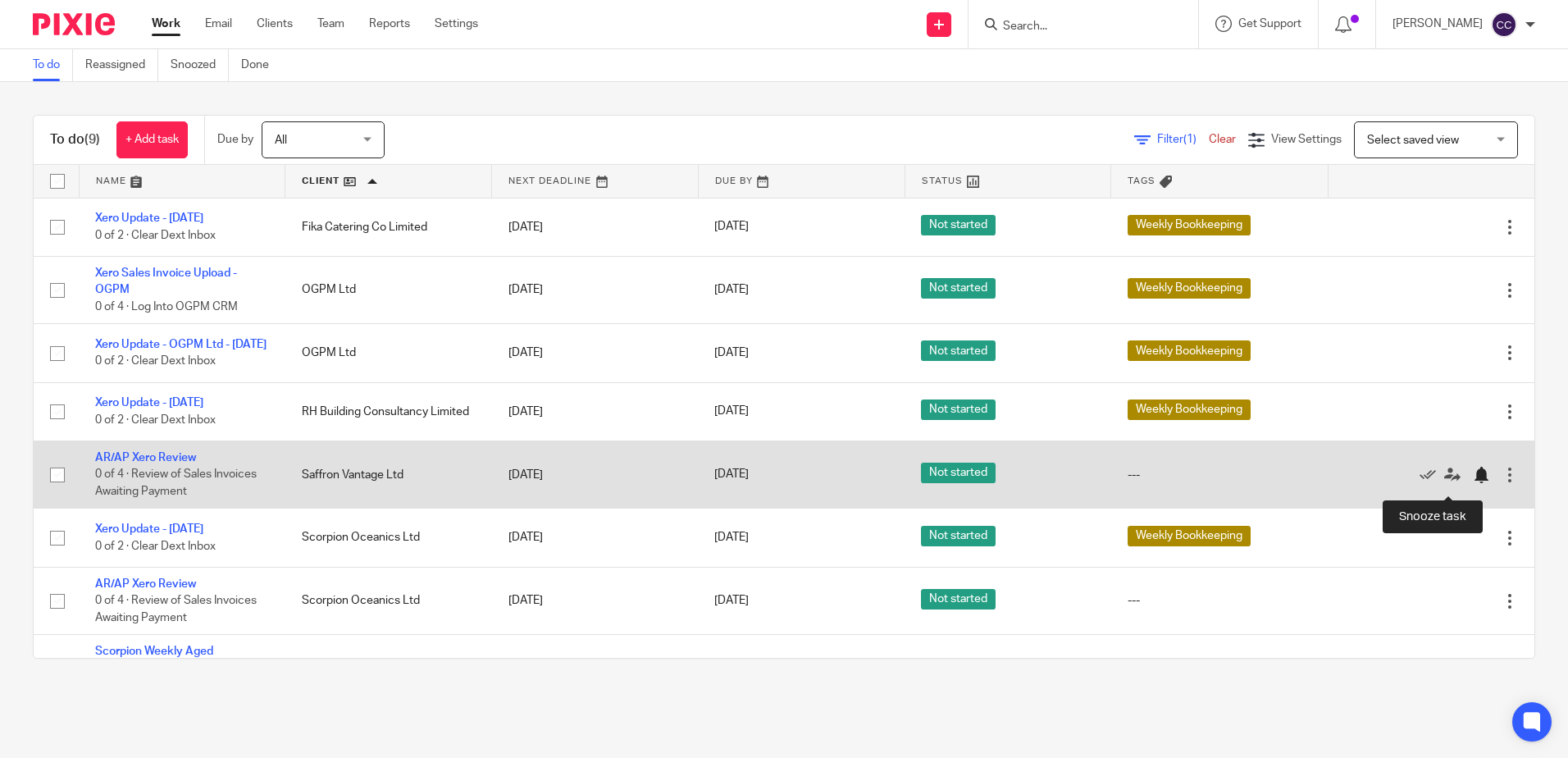
click at [1473, 483] on div at bounding box center [1481, 474] width 16 height 16
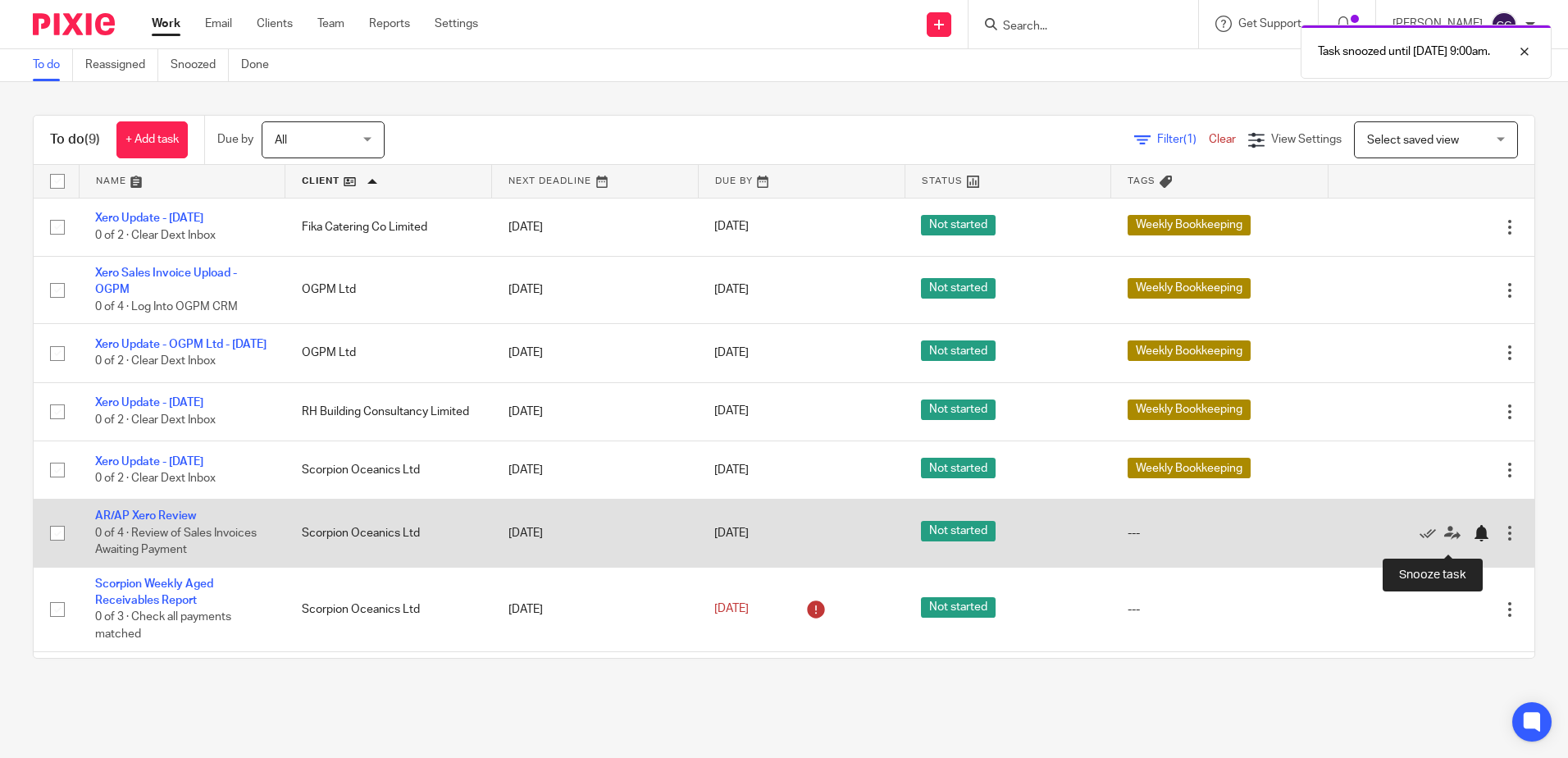
click at [1473, 541] on div at bounding box center [1481, 533] width 16 height 16
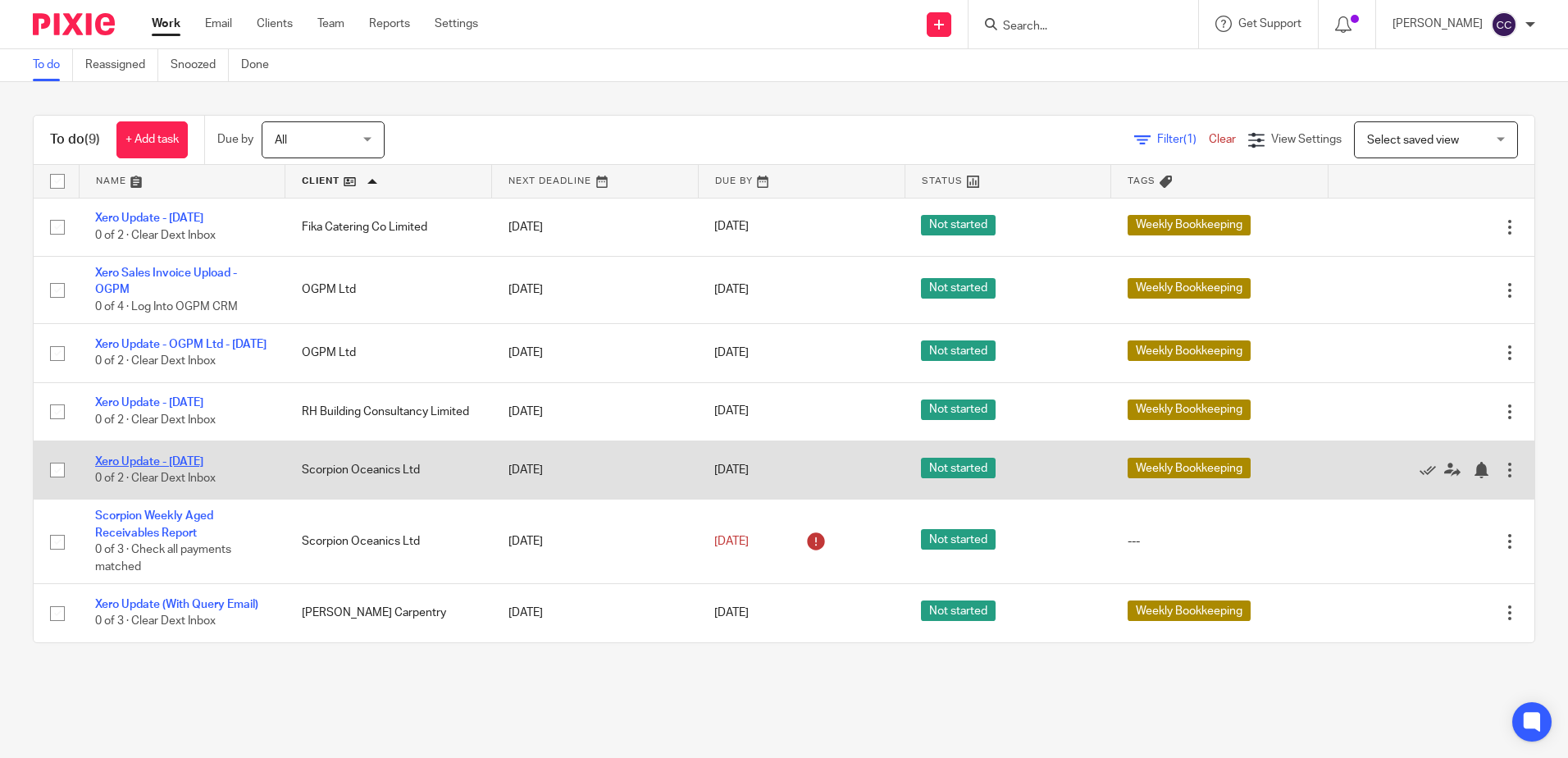
click at [156, 468] on link "Xero Update - [DATE]" at bounding box center [149, 461] width 108 height 11
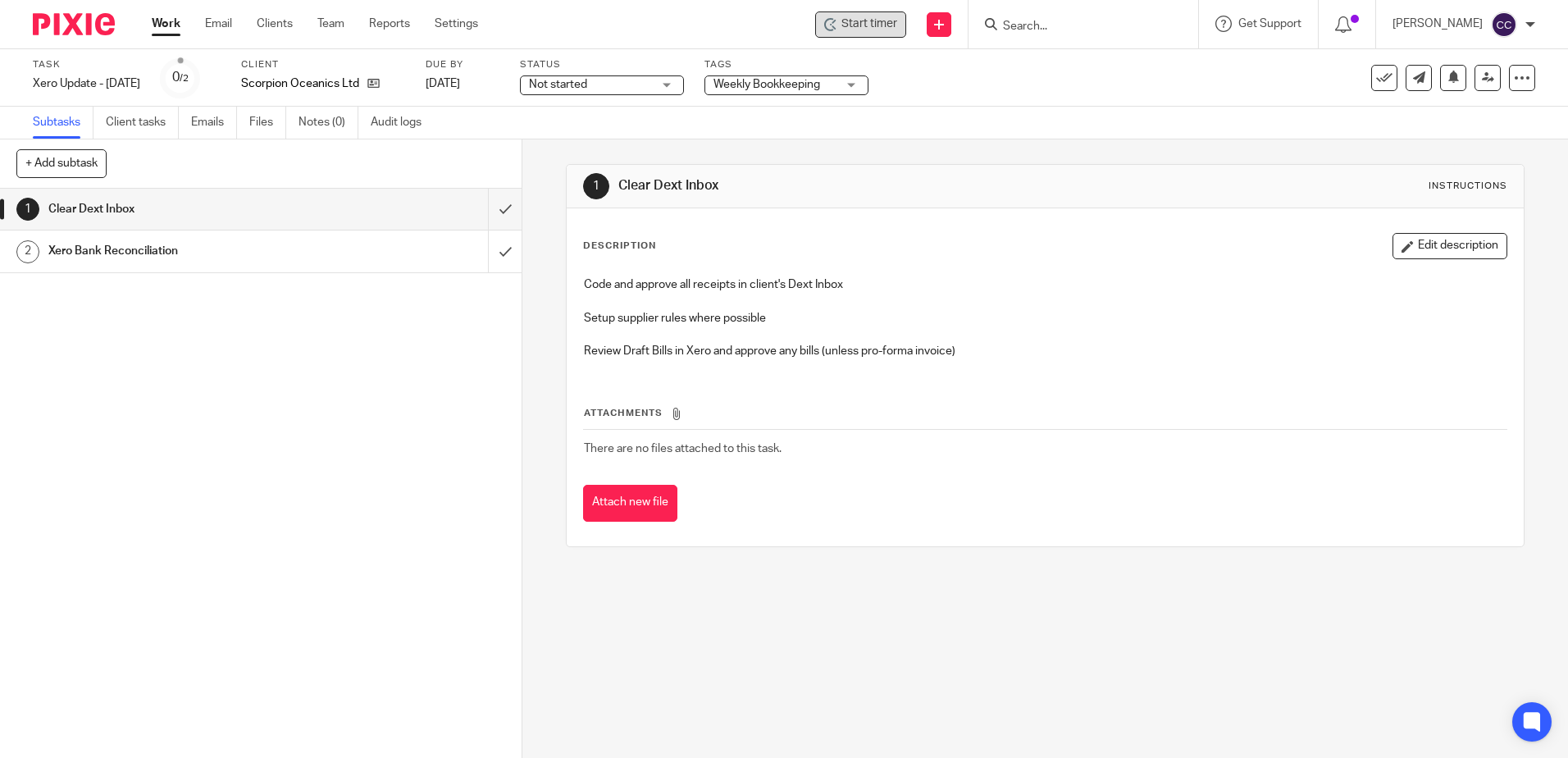
click at [842, 27] on div "Start timer" at bounding box center [861, 24] width 91 height 27
click at [867, 28] on span "Start timer" at bounding box center [869, 24] width 56 height 17
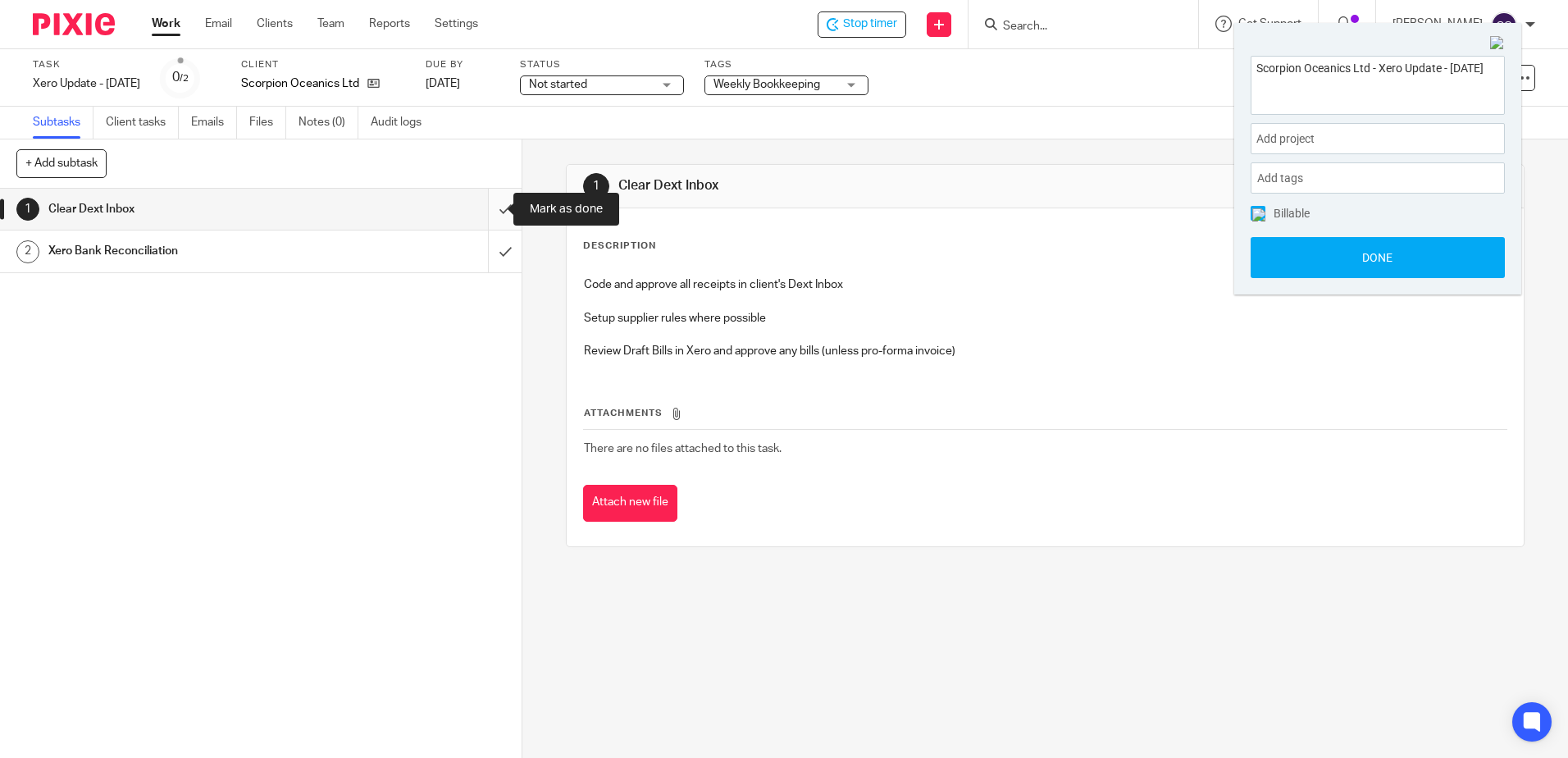
click at [489, 208] on input "submit" at bounding box center [260, 209] width 522 height 41
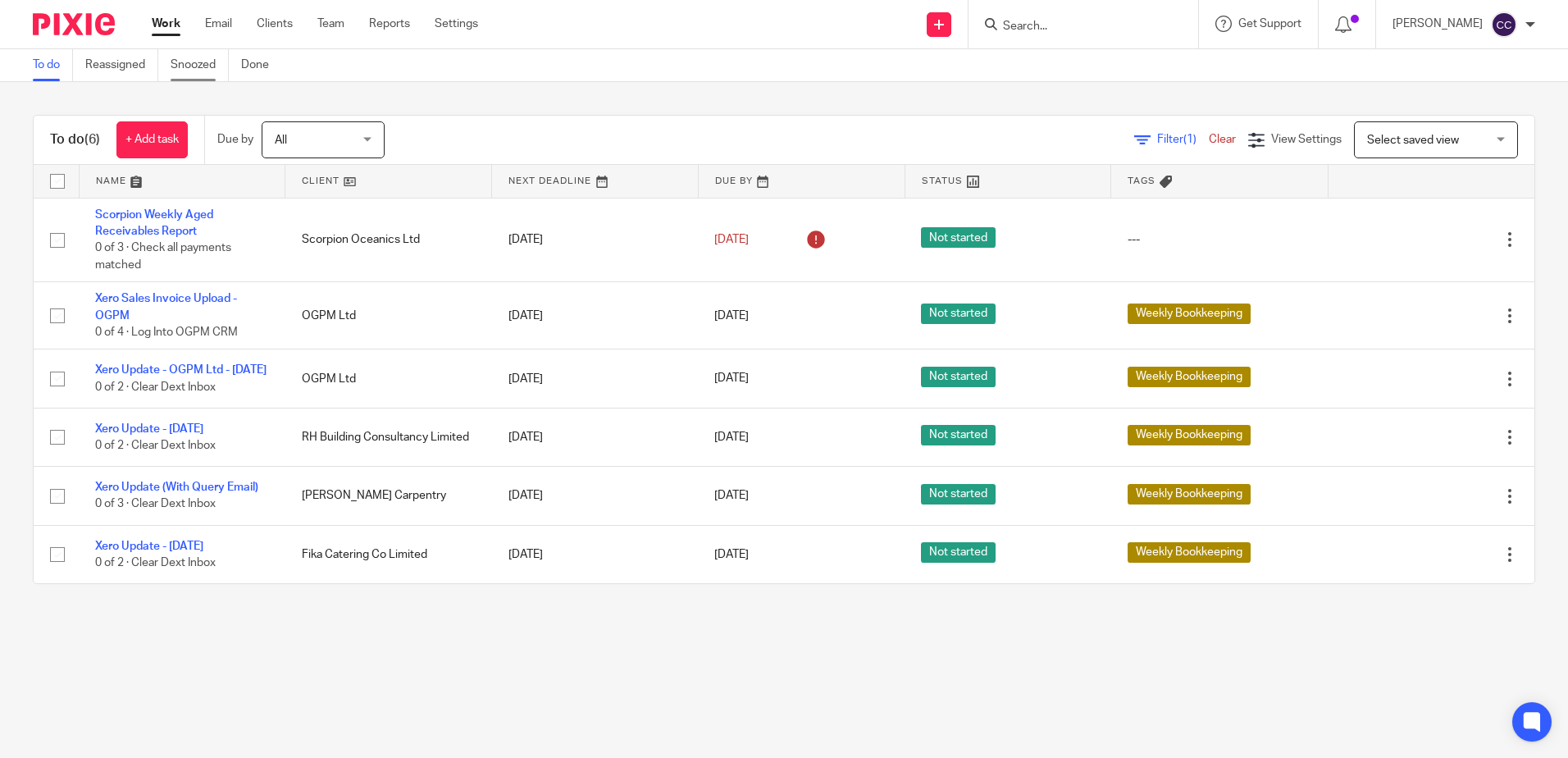
click at [194, 77] on link "Snoozed" at bounding box center [200, 64] width 58 height 32
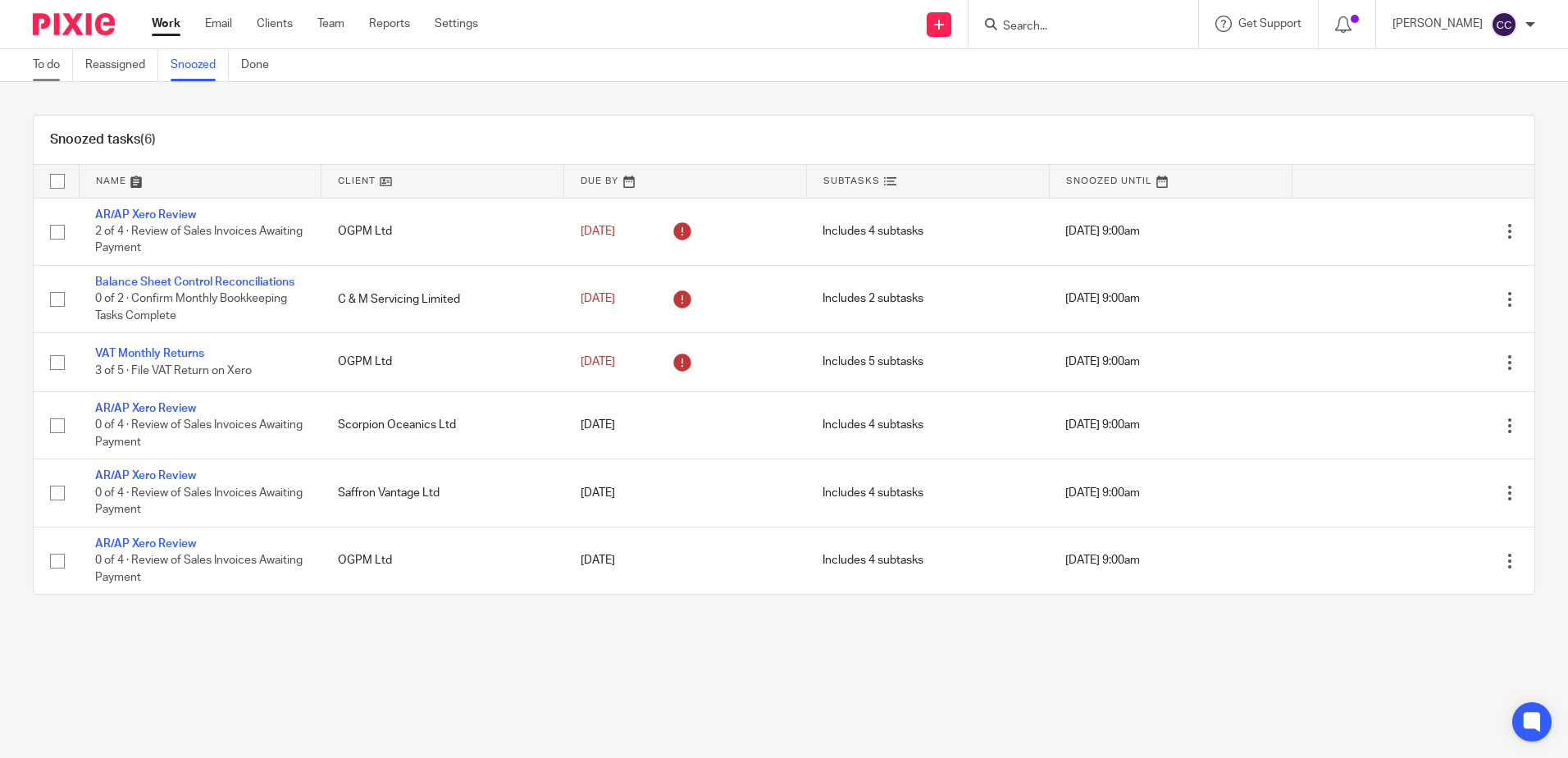
click at [51, 68] on link "To do" at bounding box center [52, 64] width 40 height 32
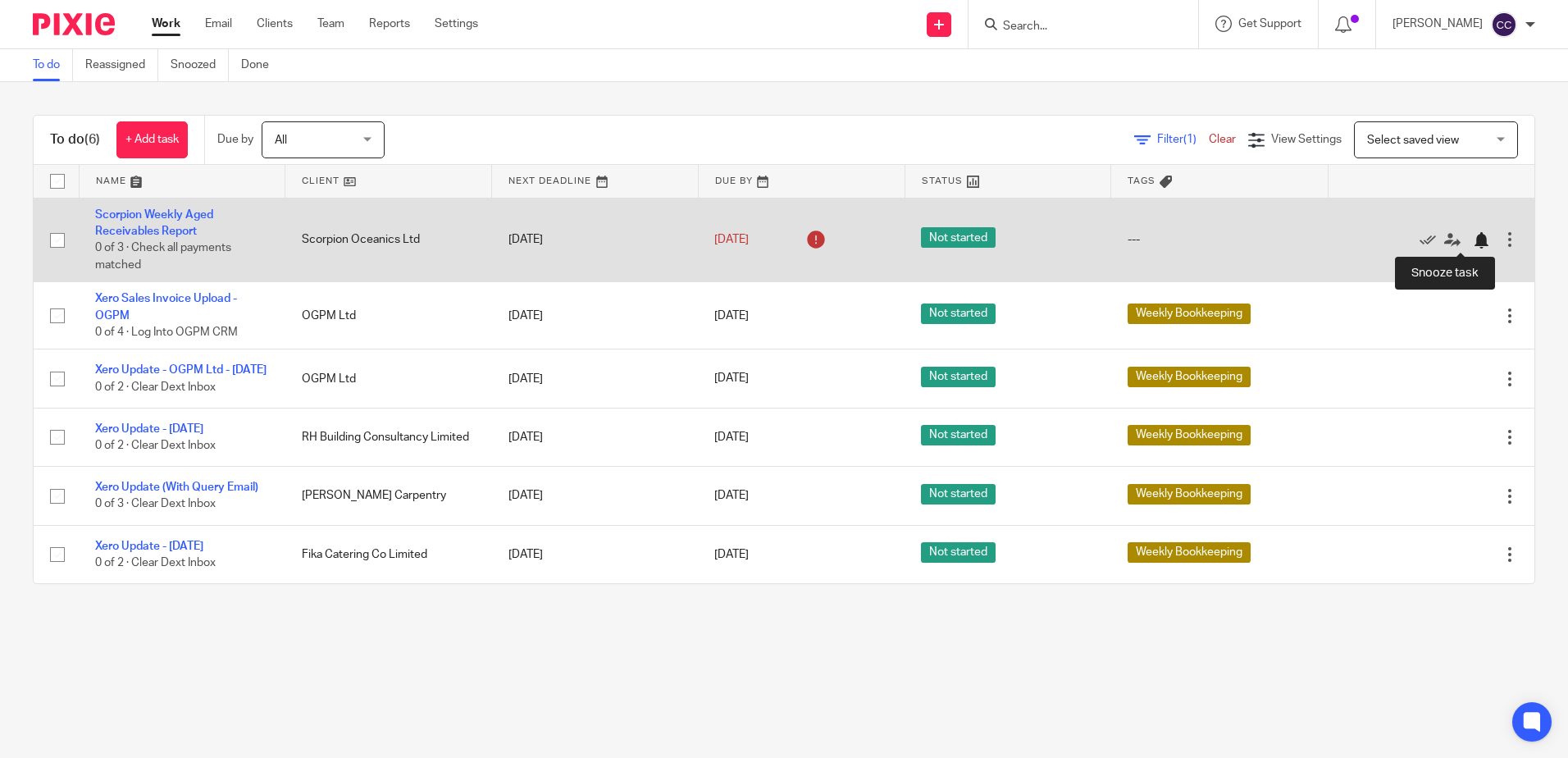
click at [1473, 241] on div at bounding box center [1481, 240] width 16 height 16
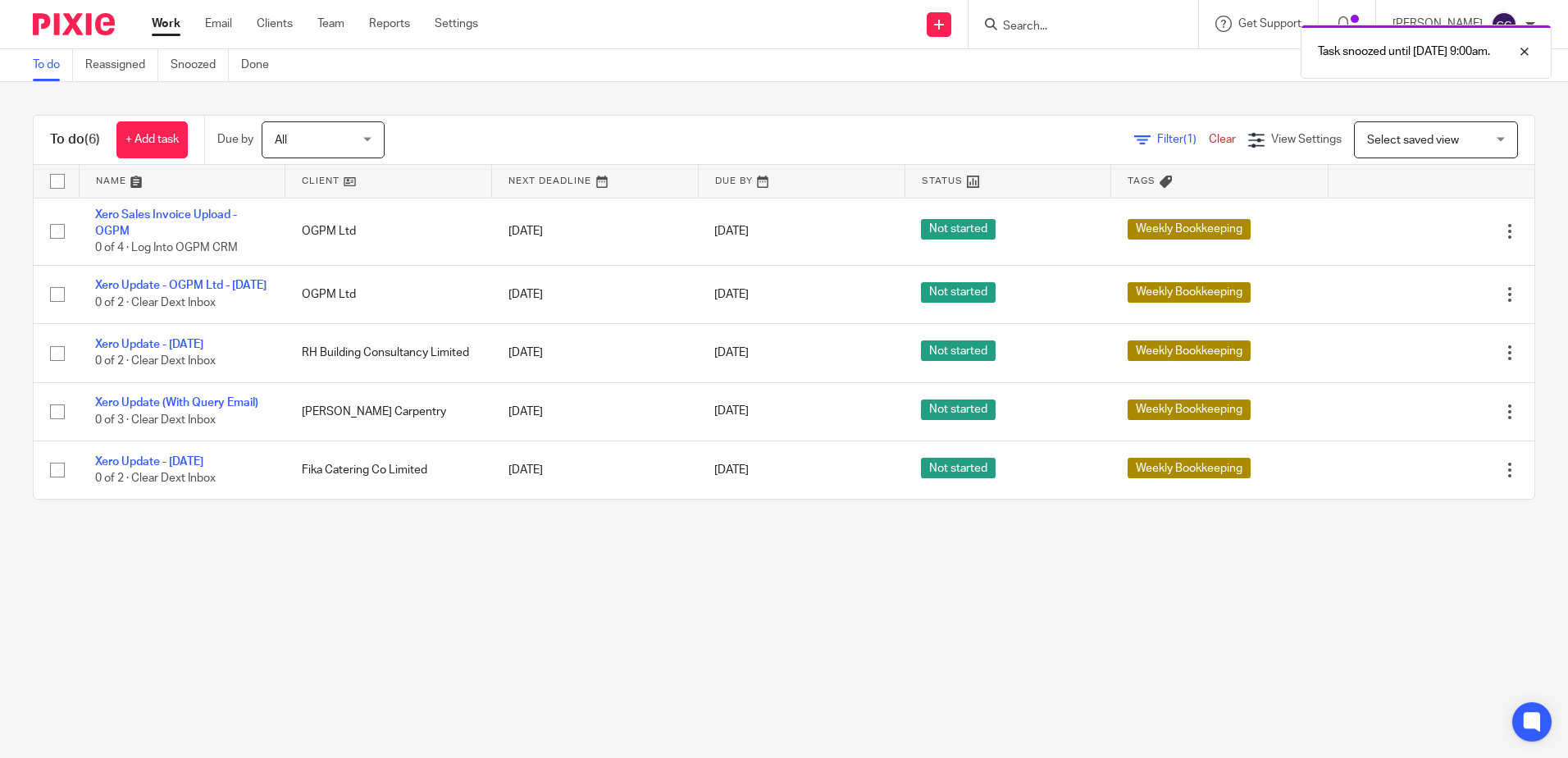
click at [328, 178] on link at bounding box center [388, 181] width 206 height 33
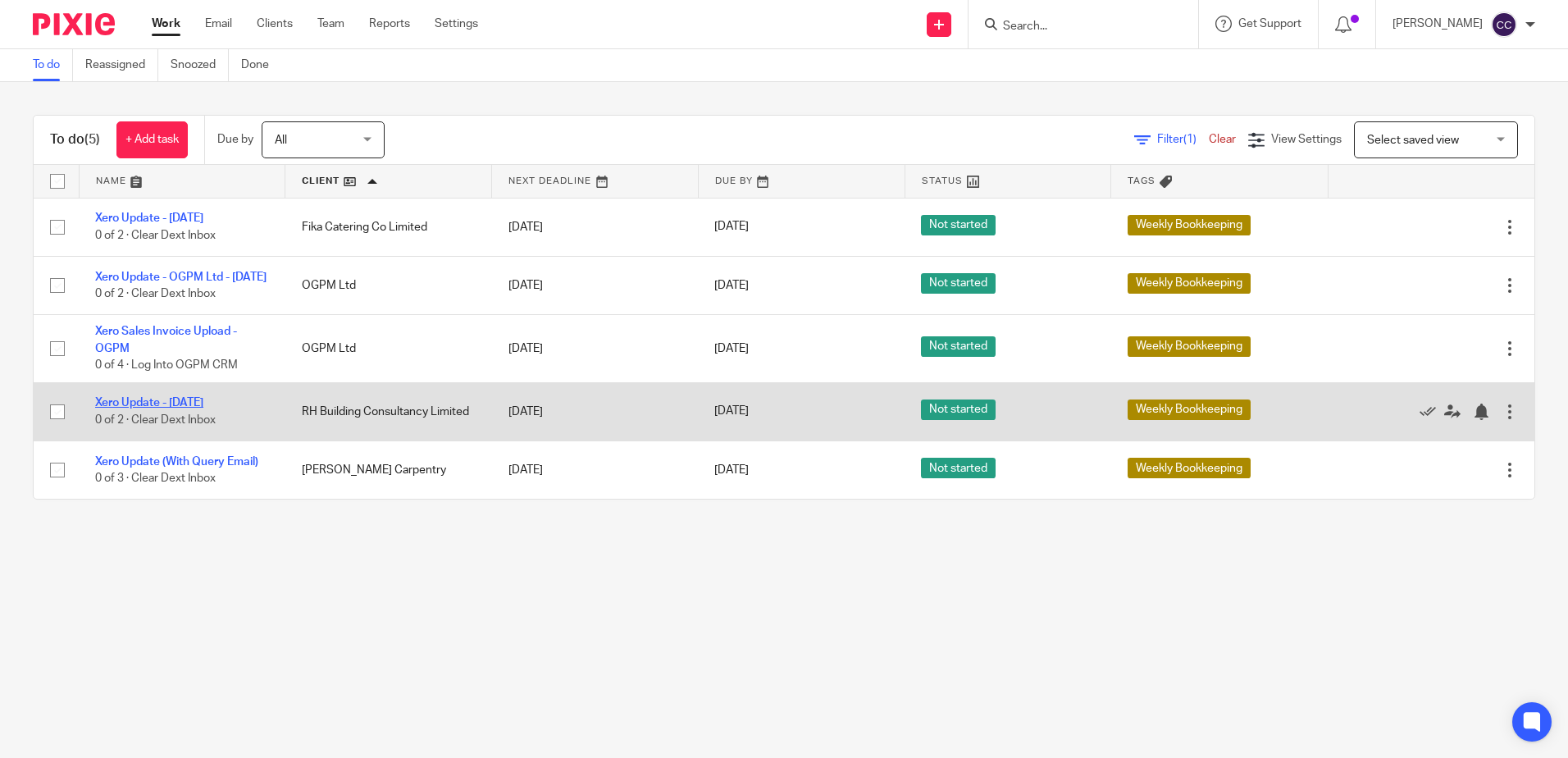
click at [175, 409] on link "Xero Update - [DATE]" at bounding box center [149, 402] width 108 height 11
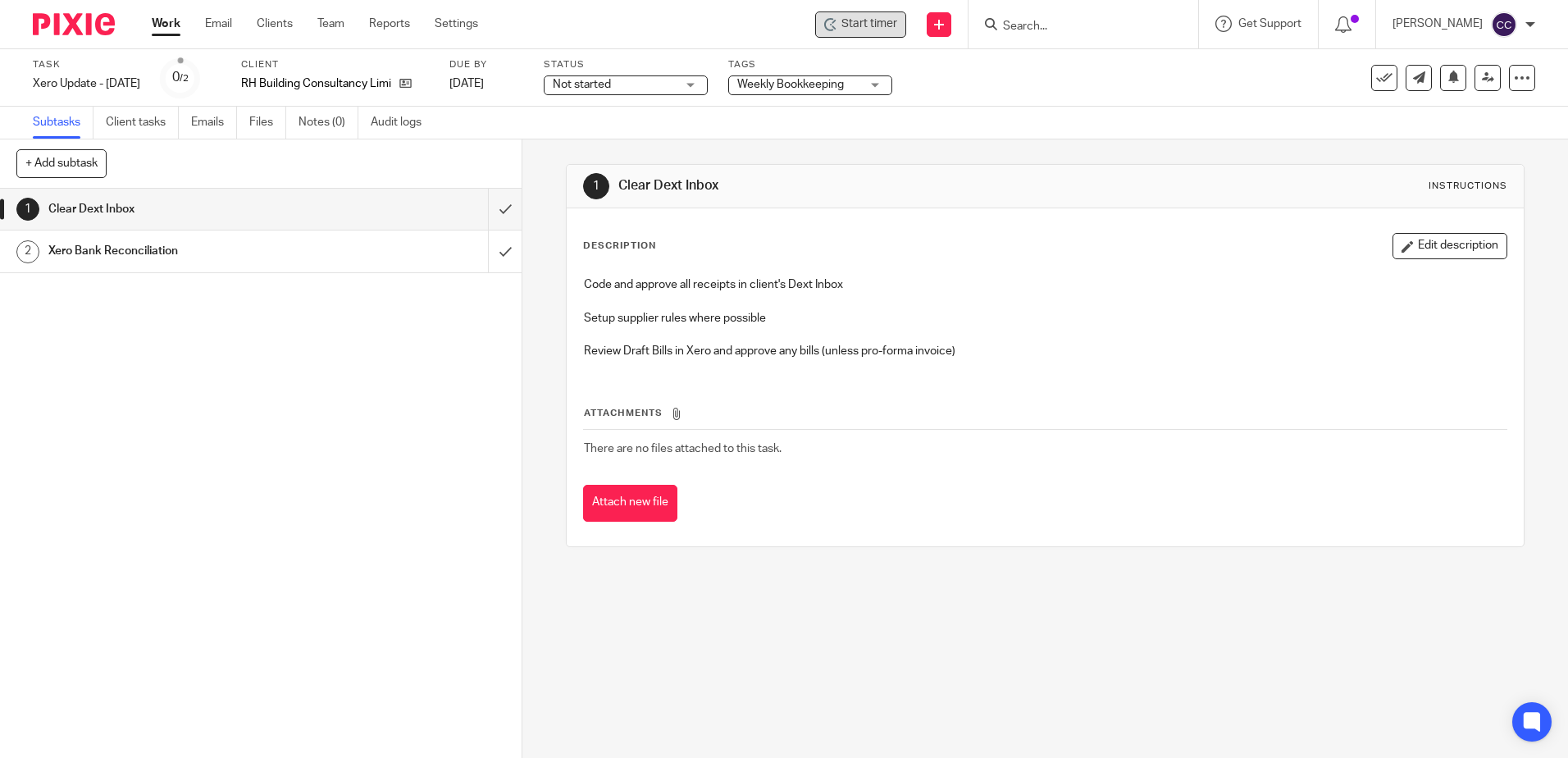
click at [883, 25] on span "Start timer" at bounding box center [869, 24] width 56 height 17
click at [882, 26] on span "Start timer" at bounding box center [869, 24] width 56 height 17
drag, startPoint x: 486, startPoint y: 208, endPoint x: 482, endPoint y: 218, distance: 10.8
click at [486, 208] on input "submit" at bounding box center [260, 209] width 522 height 41
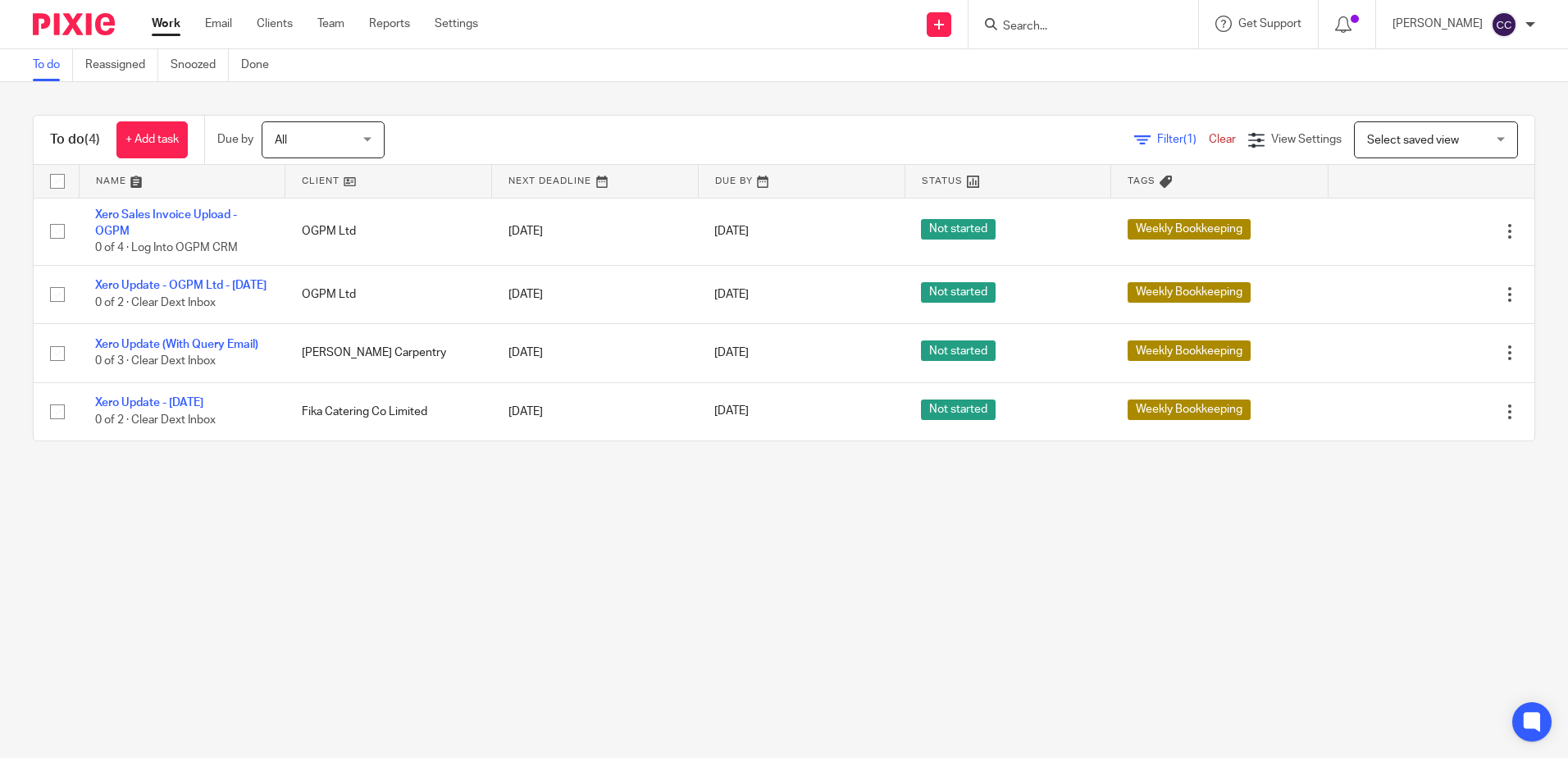
click at [317, 182] on link at bounding box center [388, 181] width 206 height 33
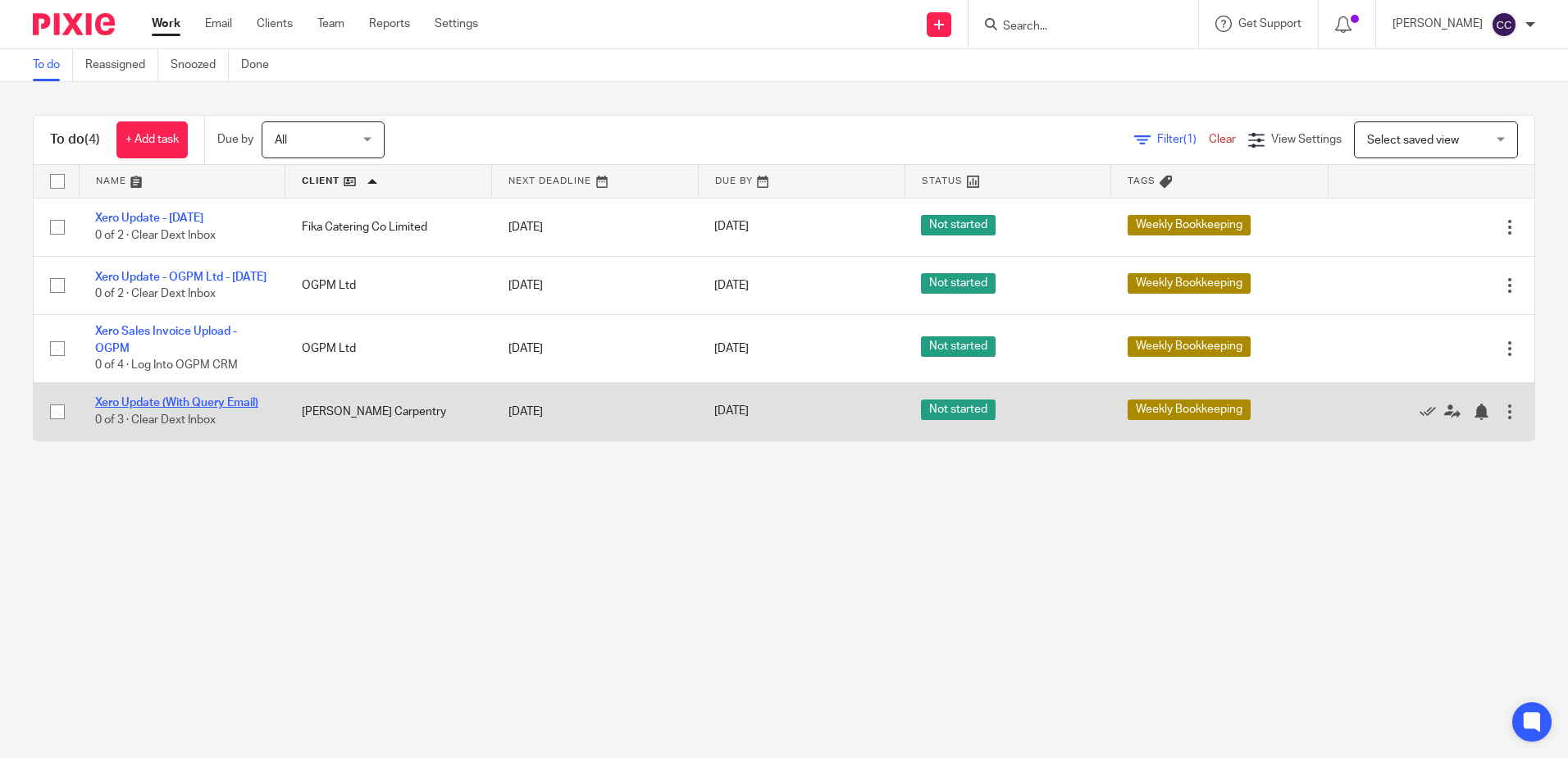
click at [195, 409] on link "Xero Update (With Query Email)" at bounding box center [176, 402] width 164 height 11
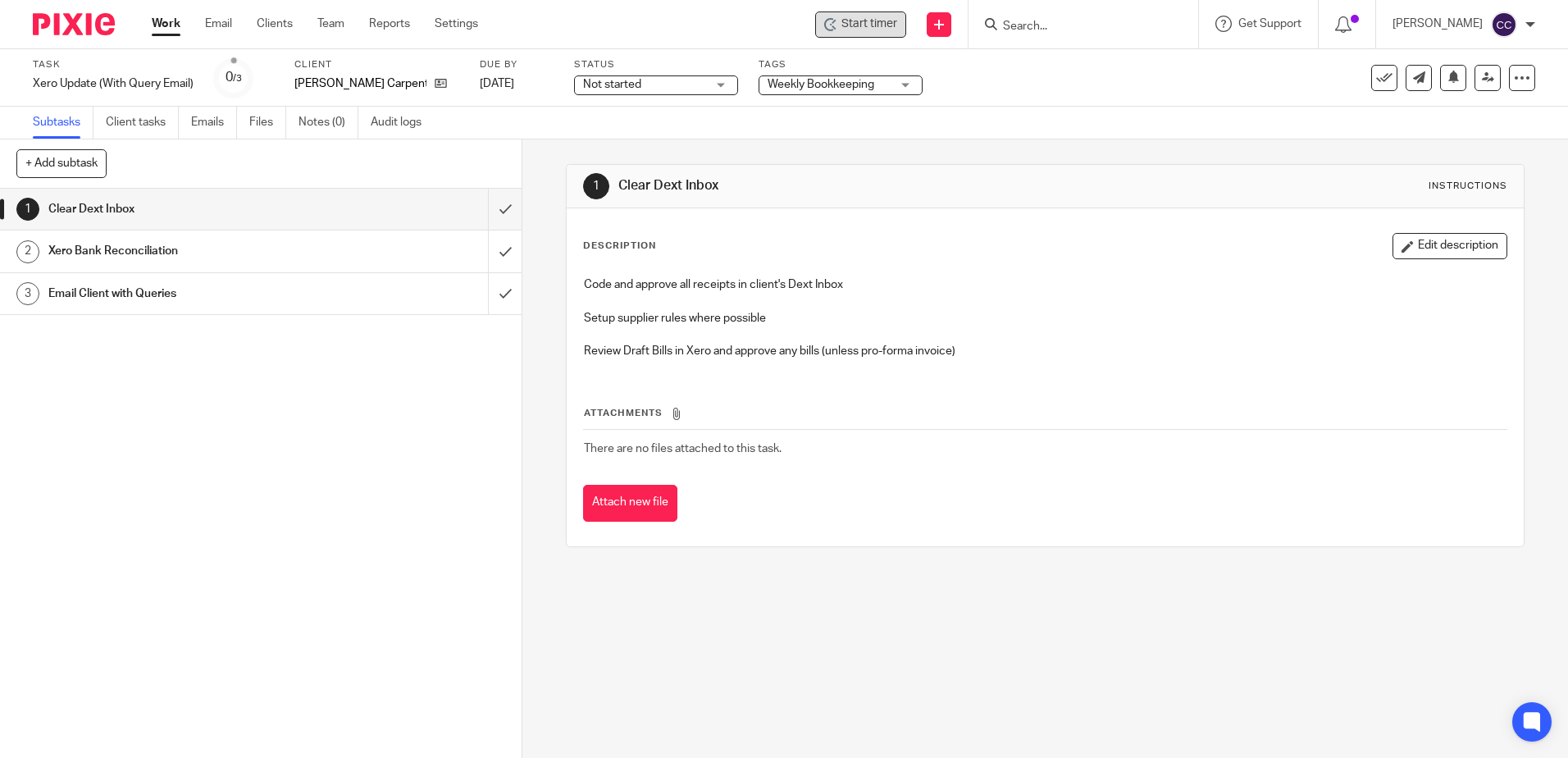
click at [874, 29] on span "Start timer" at bounding box center [869, 24] width 56 height 17
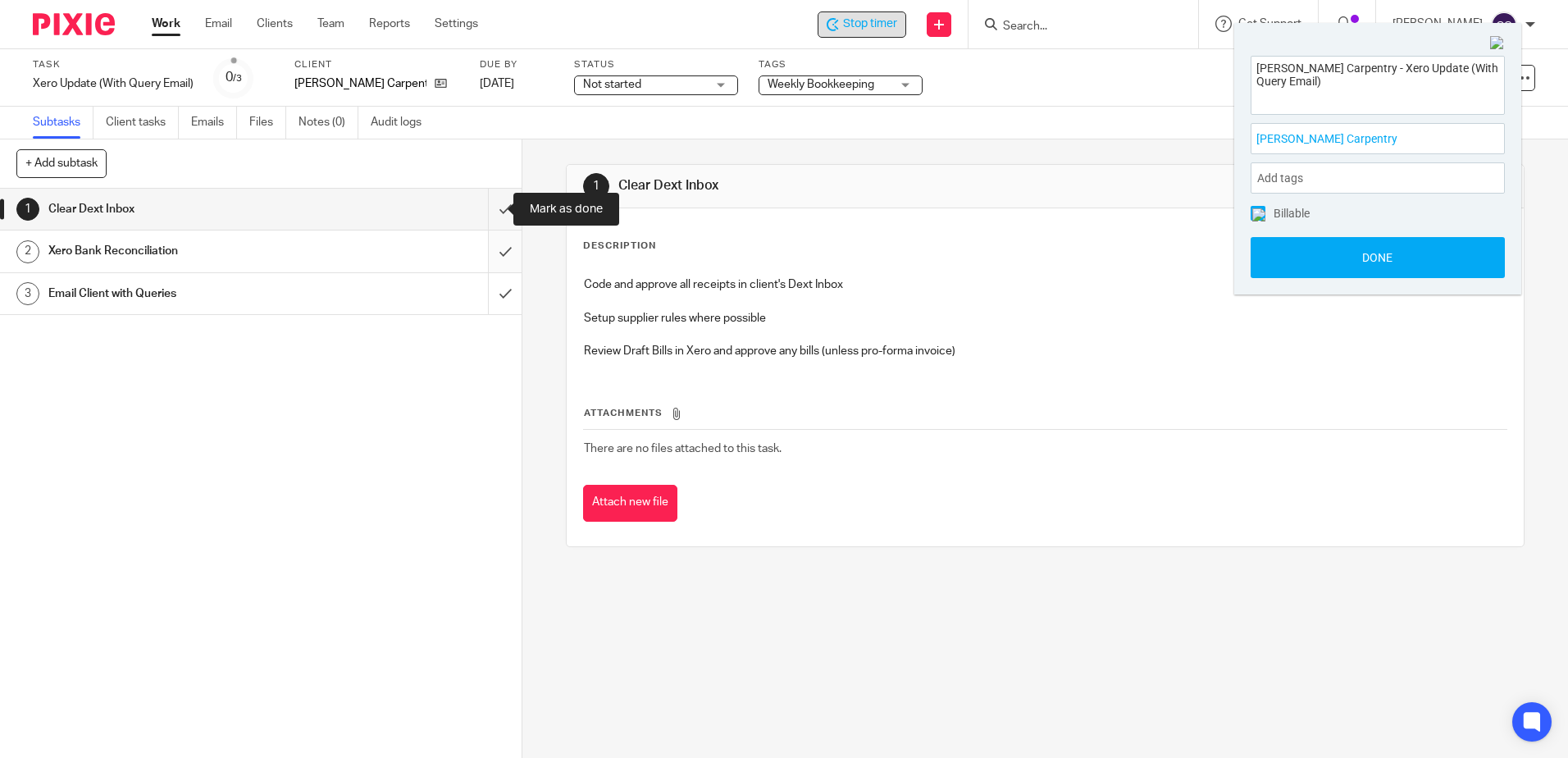
drag, startPoint x: 491, startPoint y: 209, endPoint x: 492, endPoint y: 237, distance: 28.0
click at [491, 209] on input "submit" at bounding box center [260, 209] width 522 height 41
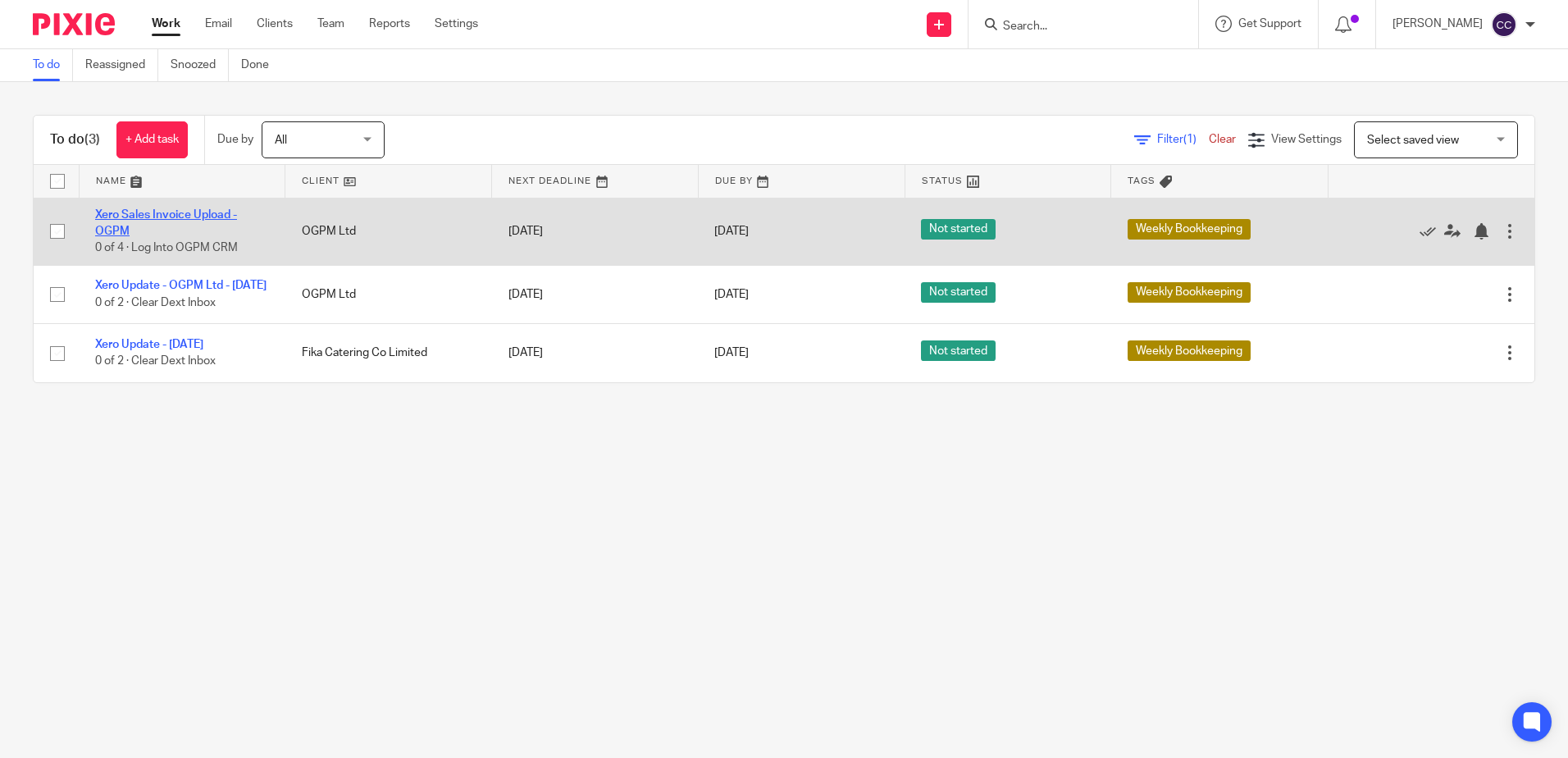
click at [154, 214] on link "Xero Sales Invoice Upload - OGPM" at bounding box center [166, 223] width 142 height 28
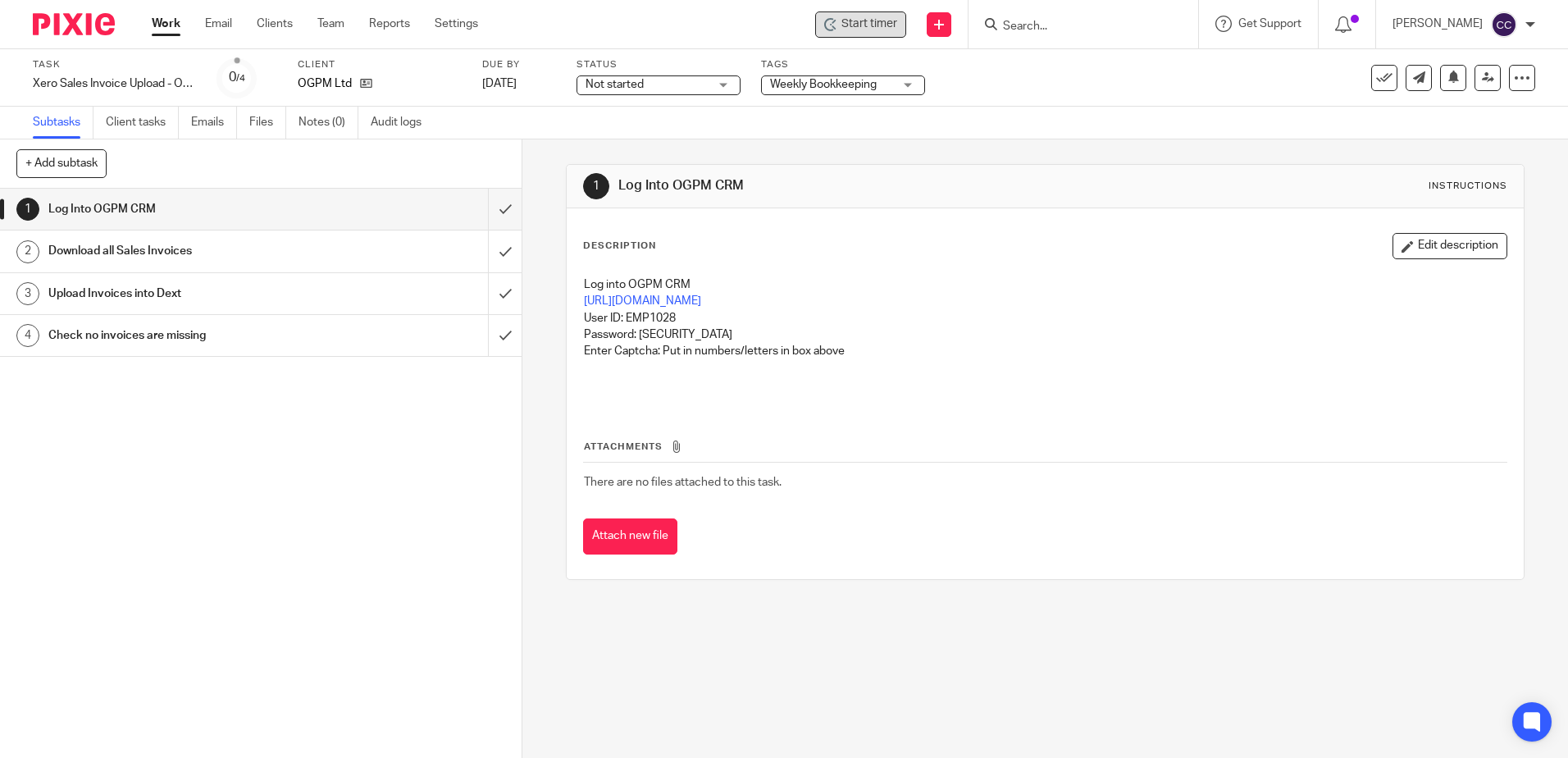
click at [898, 33] on div "Start timer" at bounding box center [861, 24] width 91 height 27
click at [868, 31] on span "Start timer" at bounding box center [869, 24] width 56 height 17
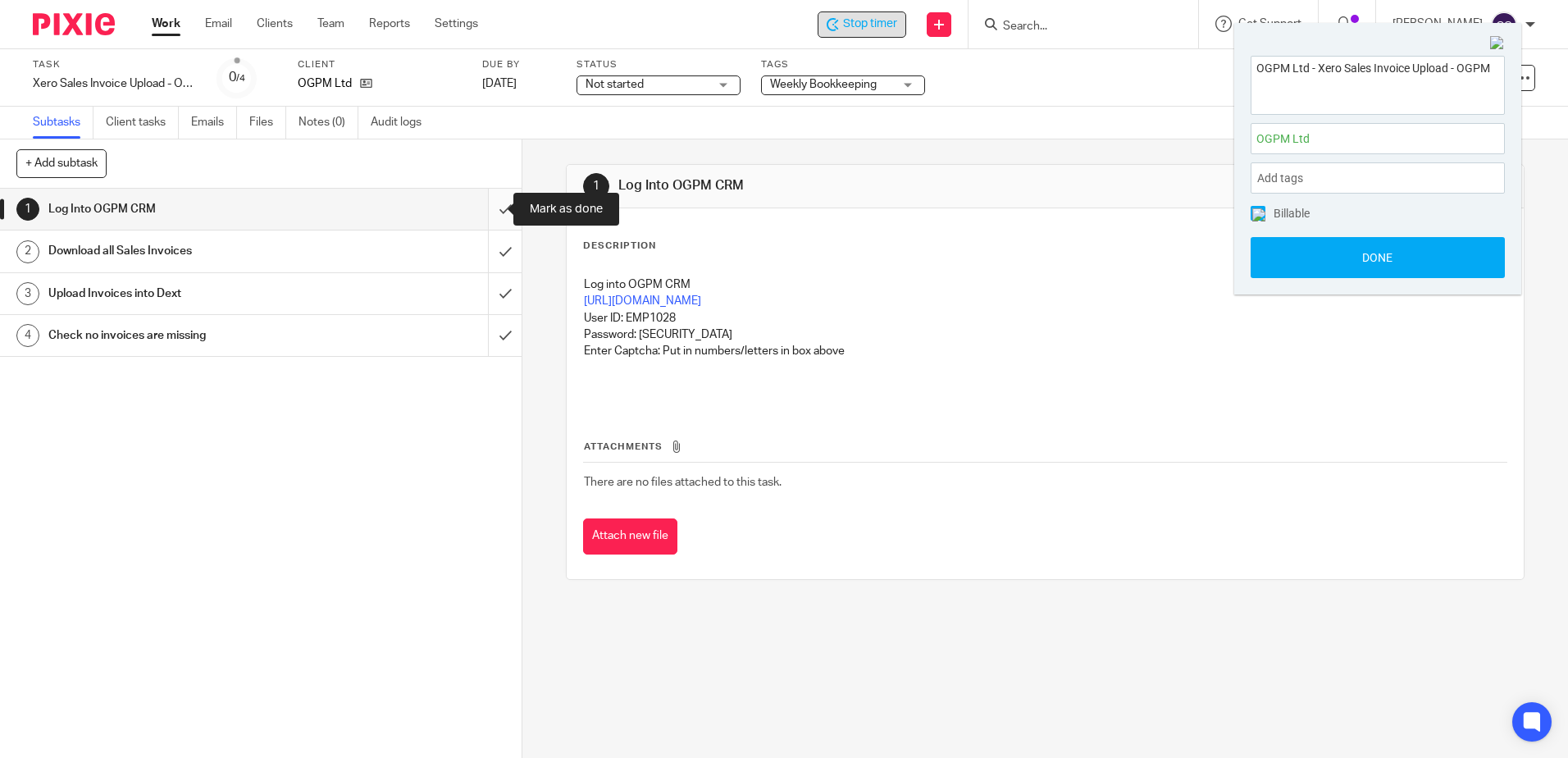
click at [493, 206] on input "submit" at bounding box center [260, 209] width 522 height 41
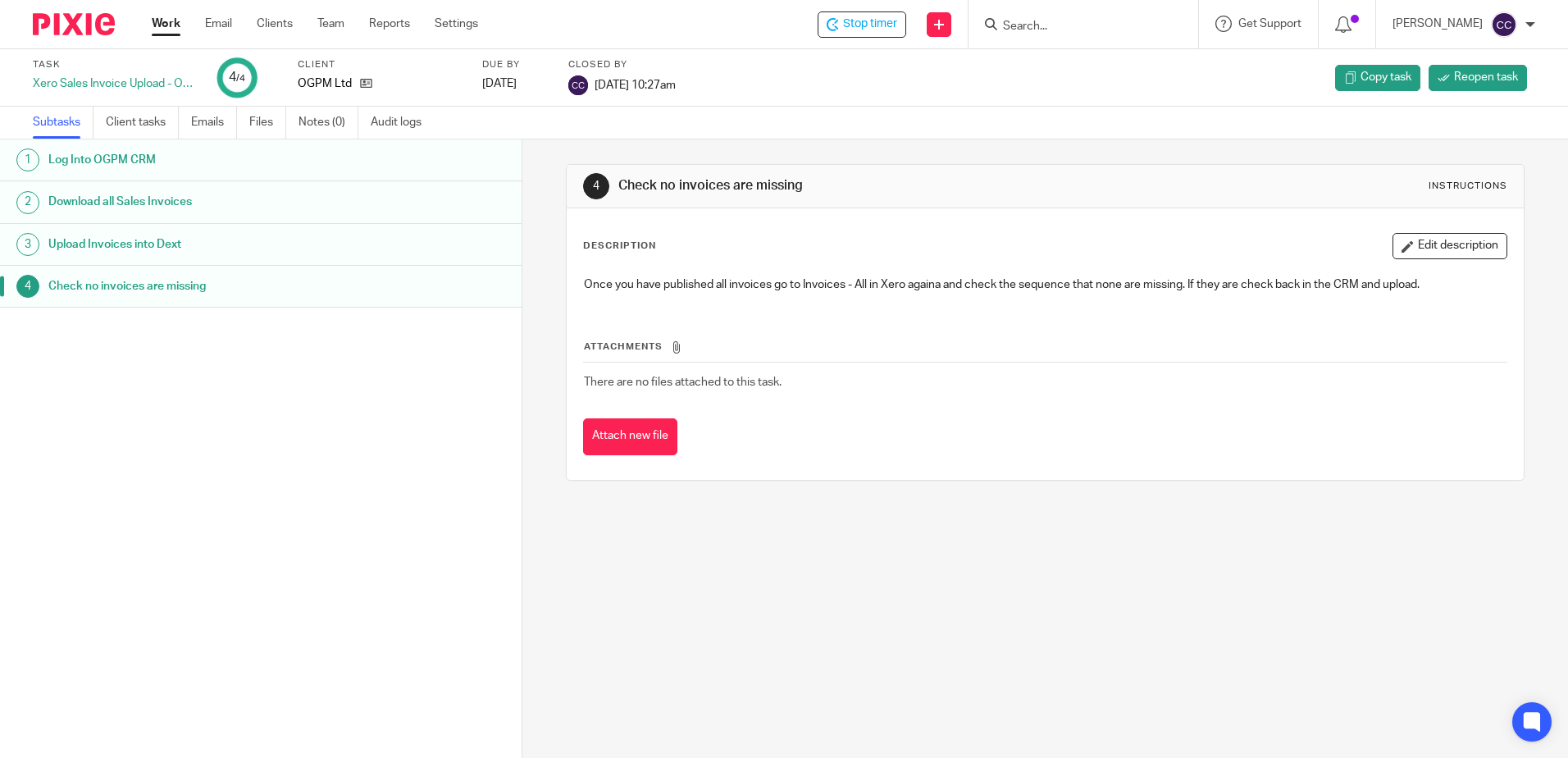
click at [167, 27] on link "Work" at bounding box center [166, 23] width 29 height 16
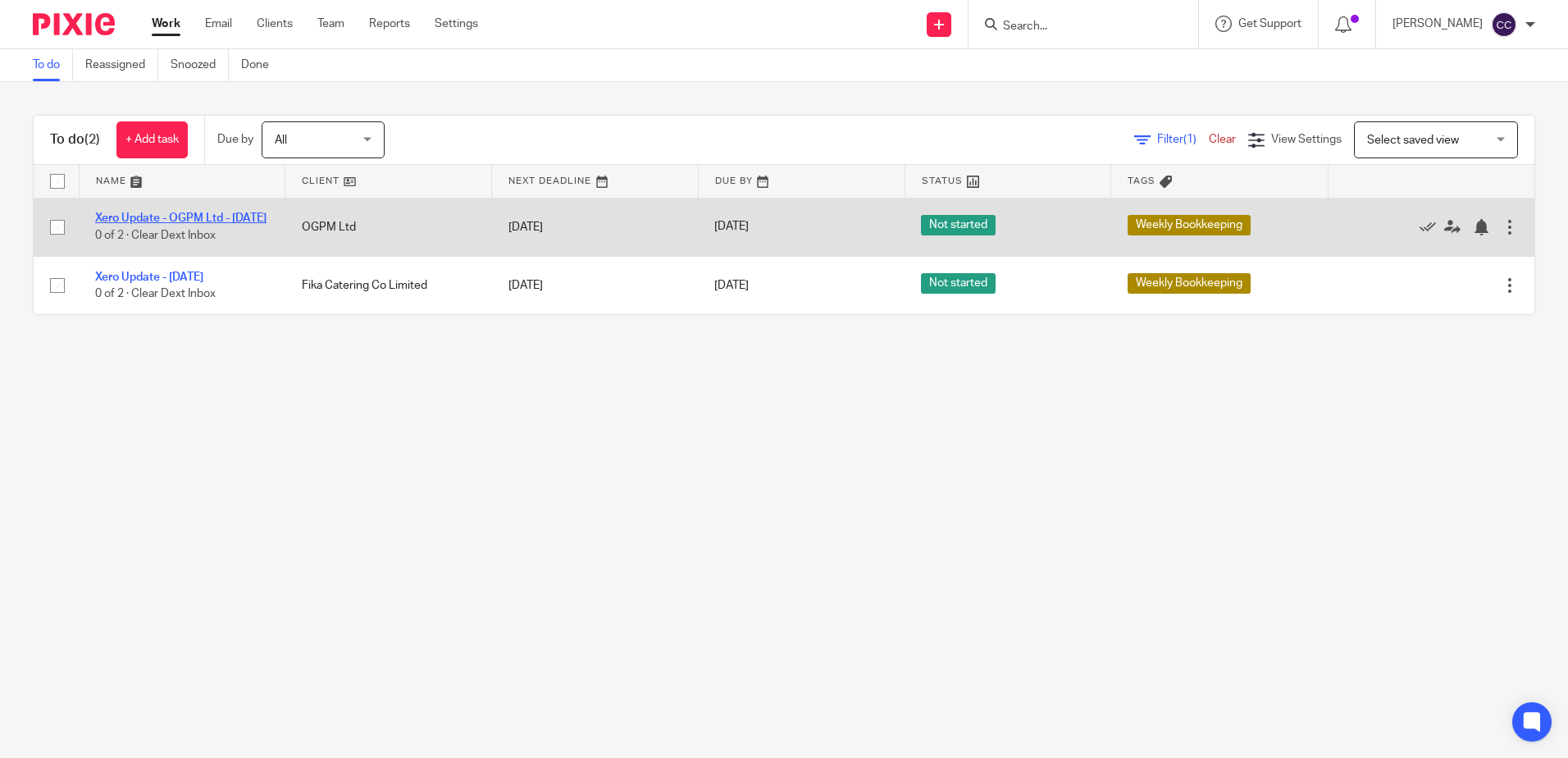
click at [145, 217] on link "Xero Update - OGPM Ltd - [DATE]" at bounding box center [181, 218] width 171 height 11
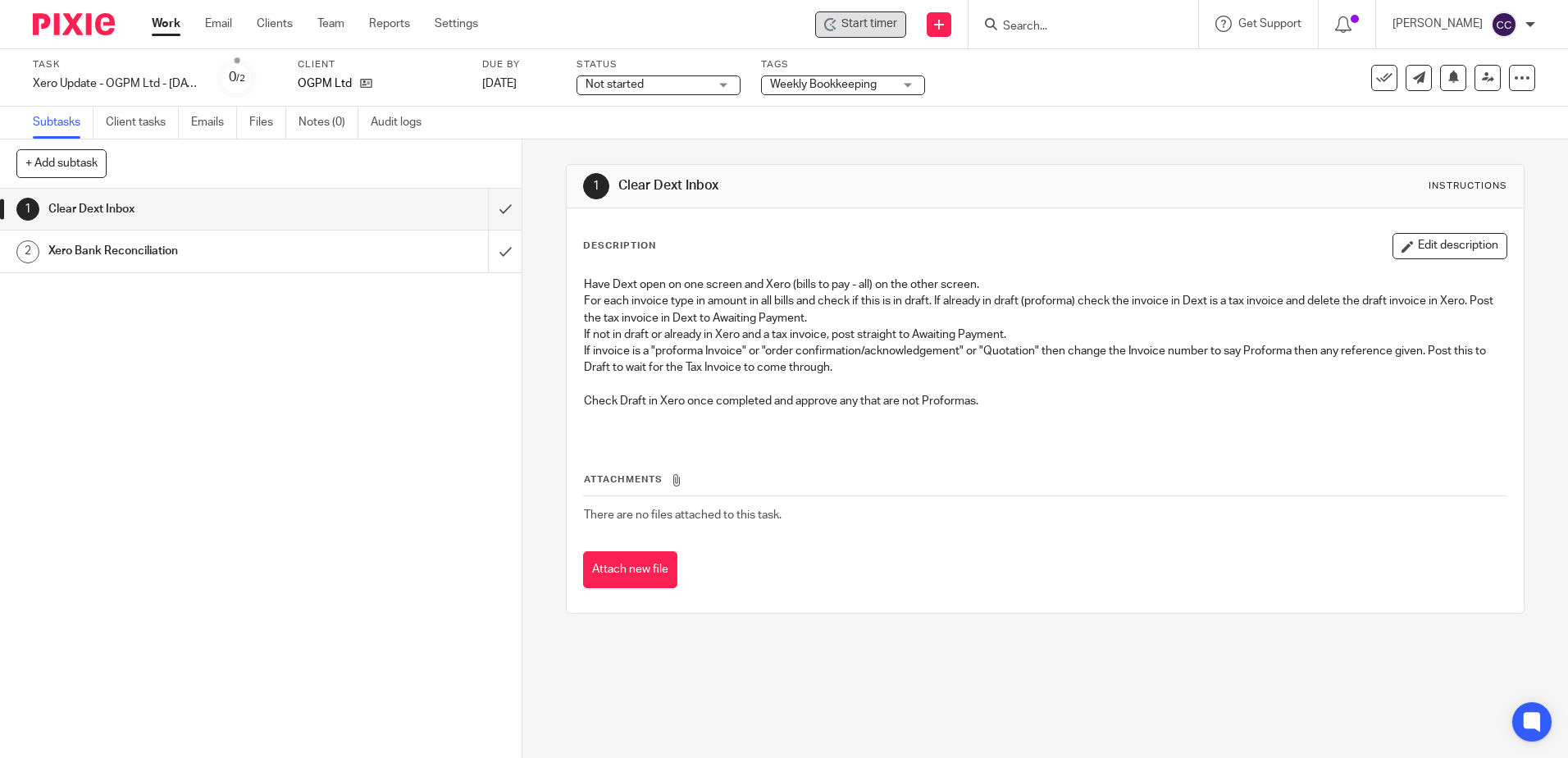
click at [888, 32] on span "Start timer" at bounding box center [869, 24] width 56 height 17
click at [891, 29] on span "Start timer" at bounding box center [869, 24] width 56 height 17
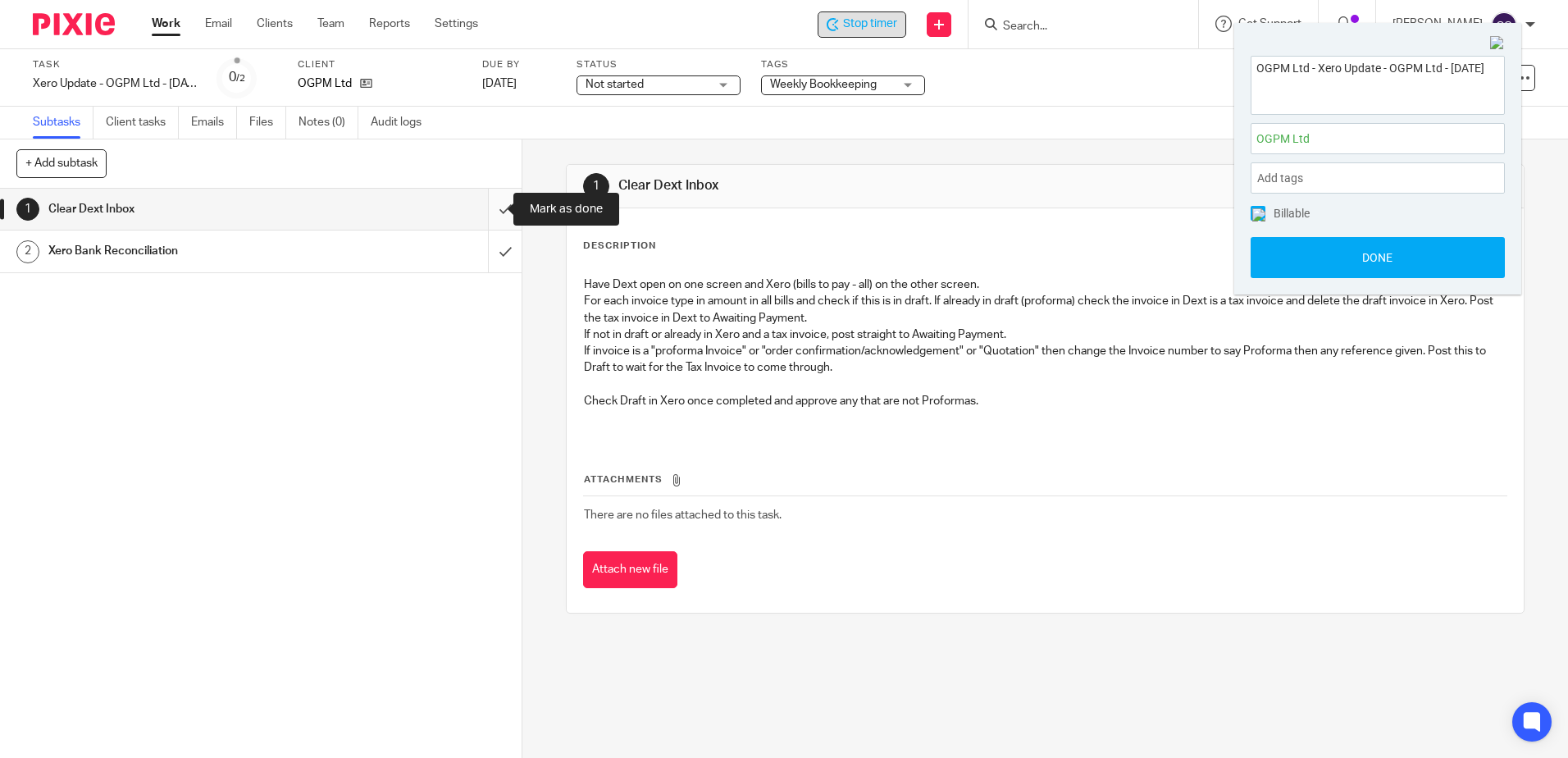
click at [486, 207] on input "submit" at bounding box center [260, 209] width 522 height 41
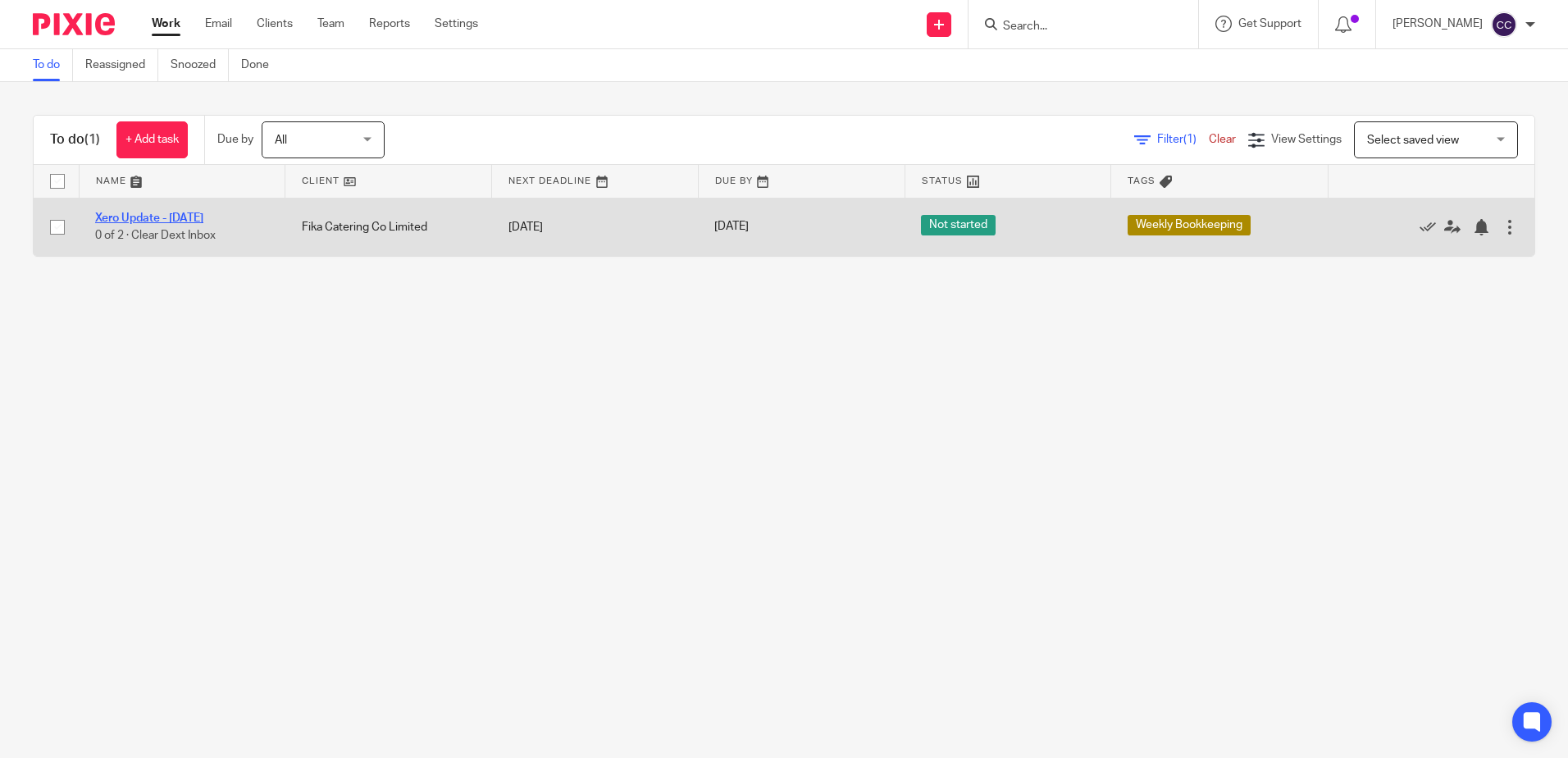
click at [164, 213] on link "Xero Update - [DATE]" at bounding box center [149, 218] width 108 height 11
click at [177, 218] on link "Xero Update - [DATE]" at bounding box center [149, 218] width 108 height 11
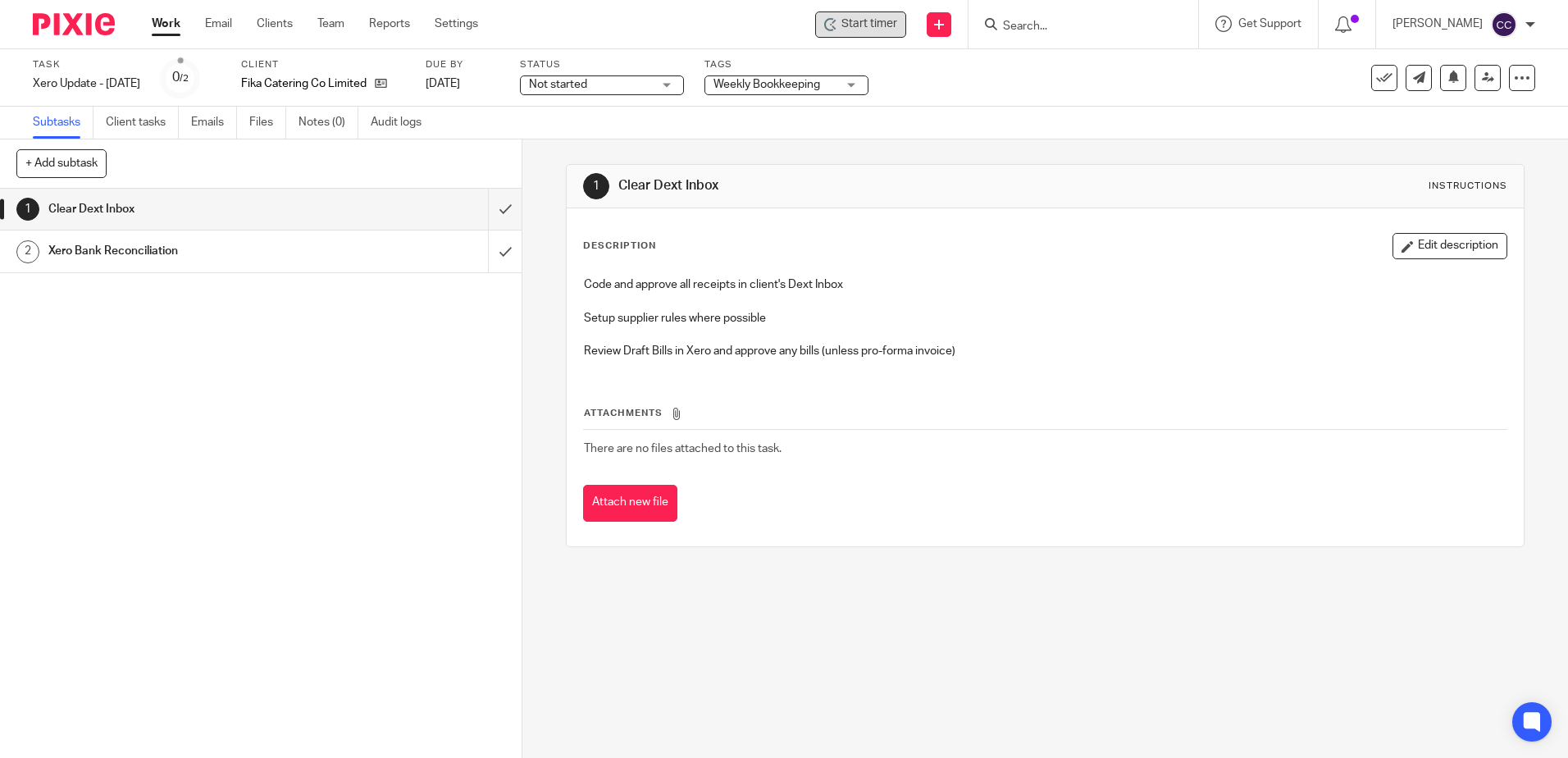
click at [888, 29] on span "Start timer" at bounding box center [869, 24] width 56 height 17
click at [880, 23] on span "Start timer" at bounding box center [869, 24] width 56 height 17
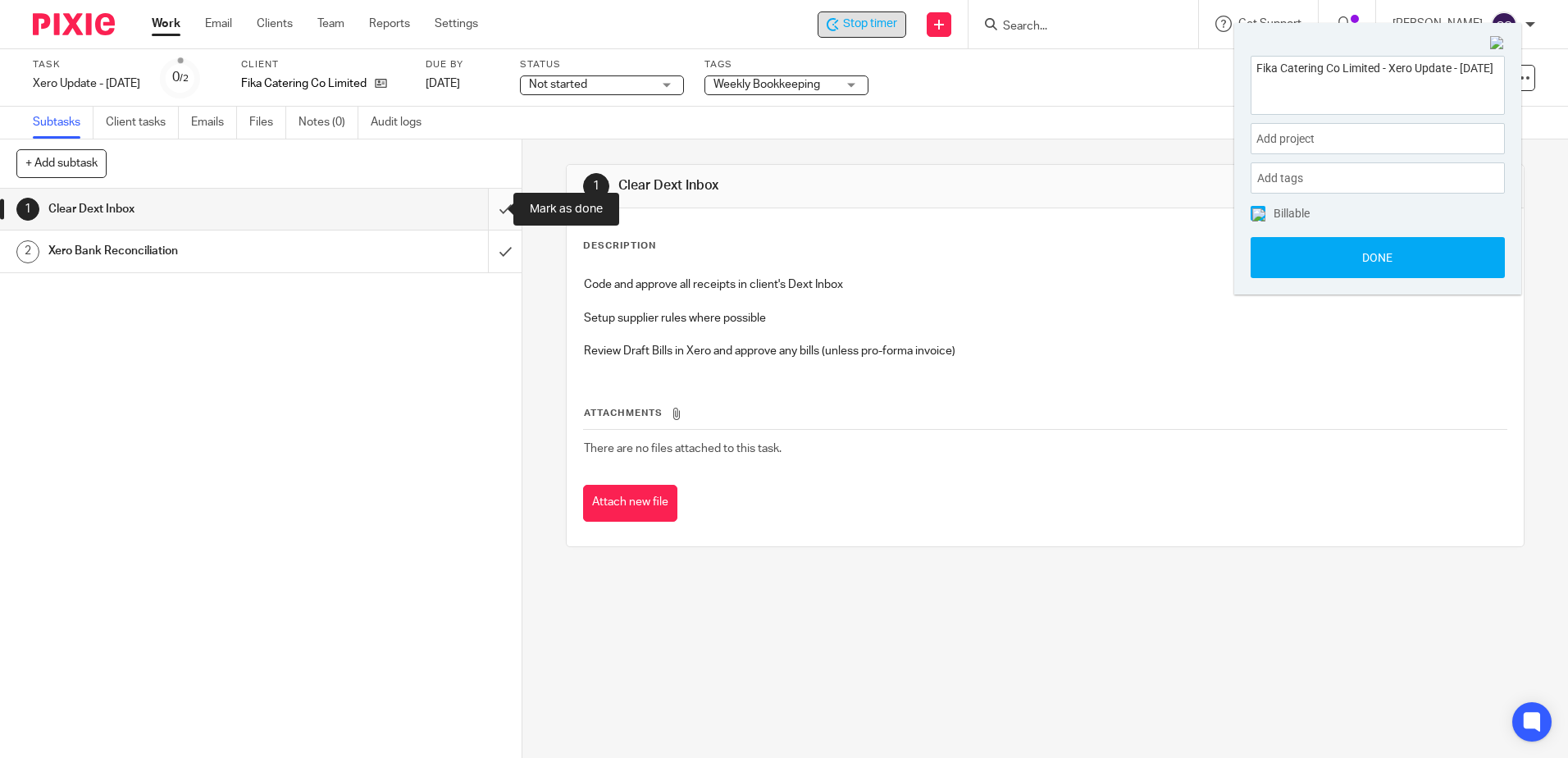
click at [488, 212] on input "submit" at bounding box center [260, 209] width 522 height 41
